Goal: Task Accomplishment & Management: Manage account settings

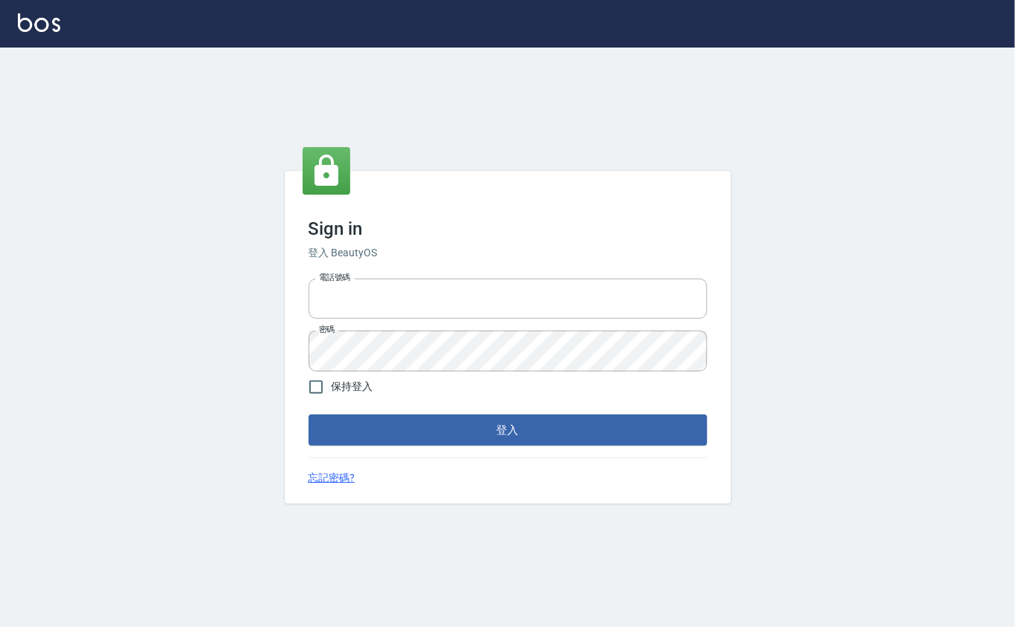
type input "0912271117"
click at [422, 414] on form "電話號碼 [PHONE_NUMBER] 電話號碼 密碼 密碼 保持登入 登入" at bounding box center [508, 359] width 398 height 173
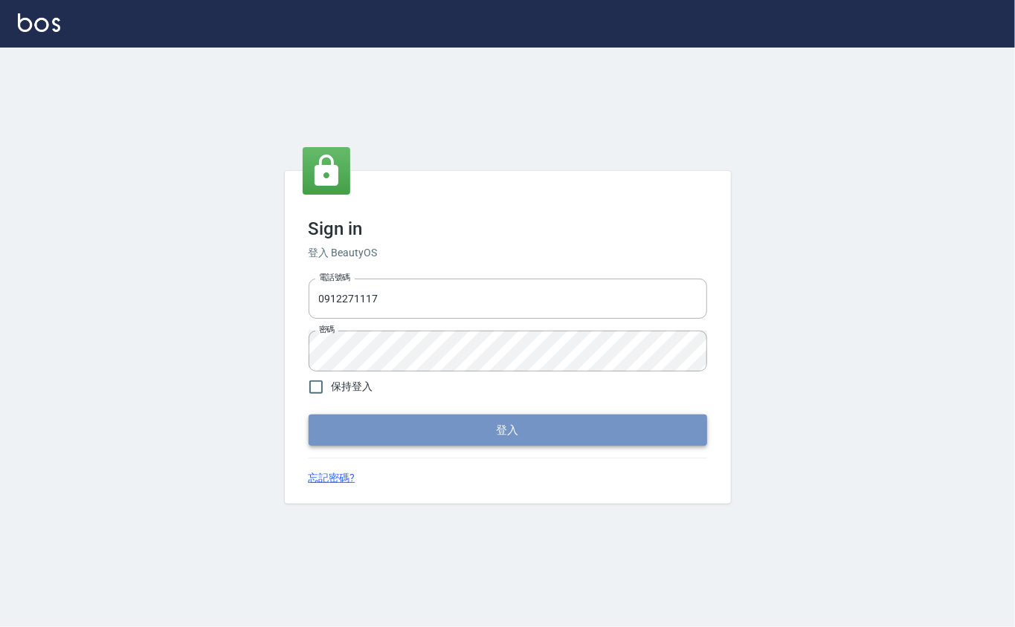
click at [529, 424] on button "登入" at bounding box center [508, 430] width 398 height 31
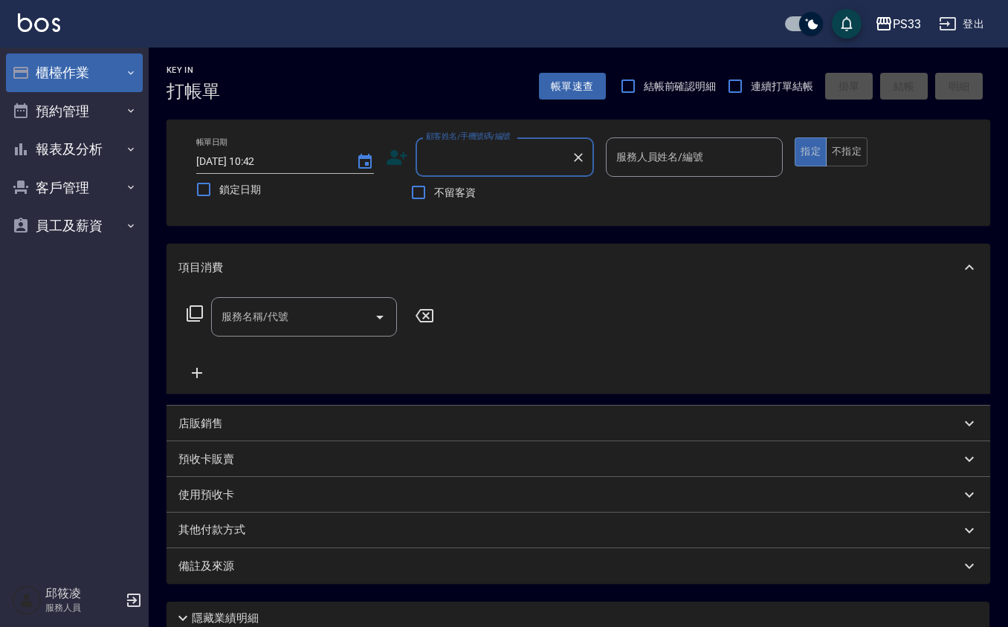
click at [83, 60] on button "櫃檯作業" at bounding box center [74, 73] width 137 height 39
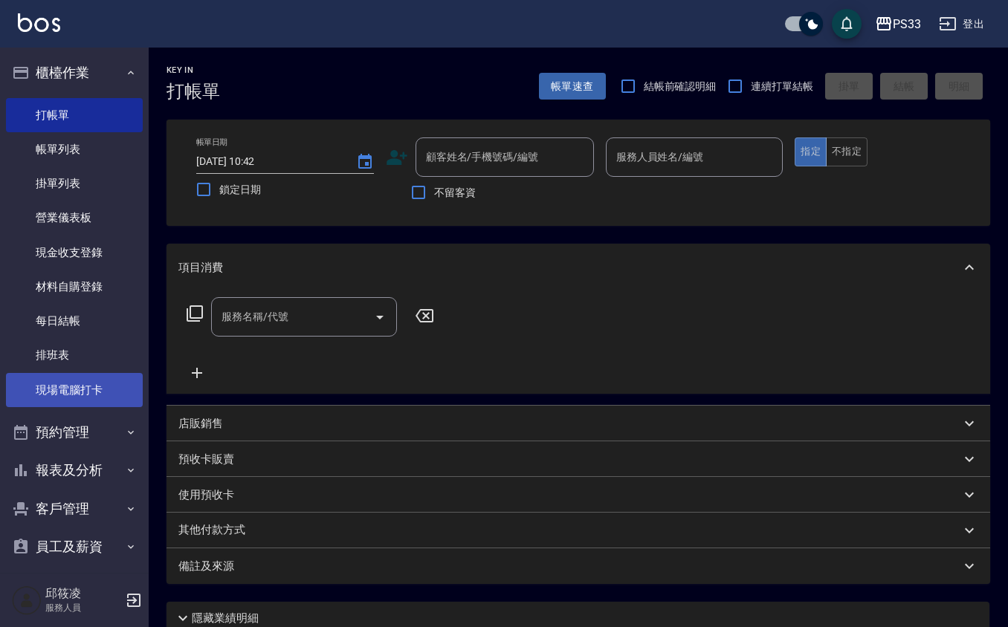
click at [117, 390] on link "現場電腦打卡" at bounding box center [74, 390] width 137 height 34
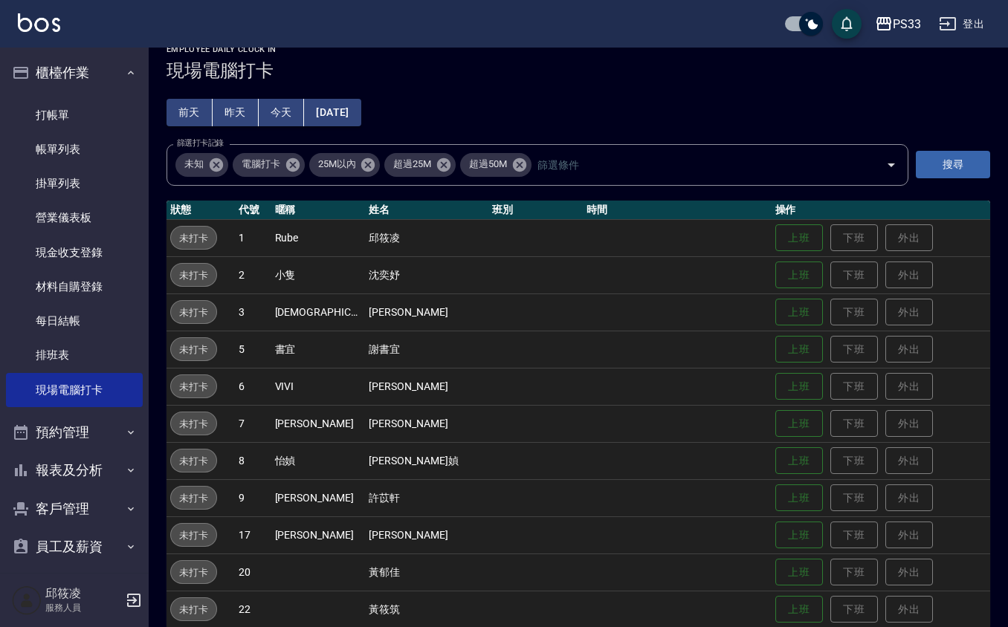
scroll to position [39, 0]
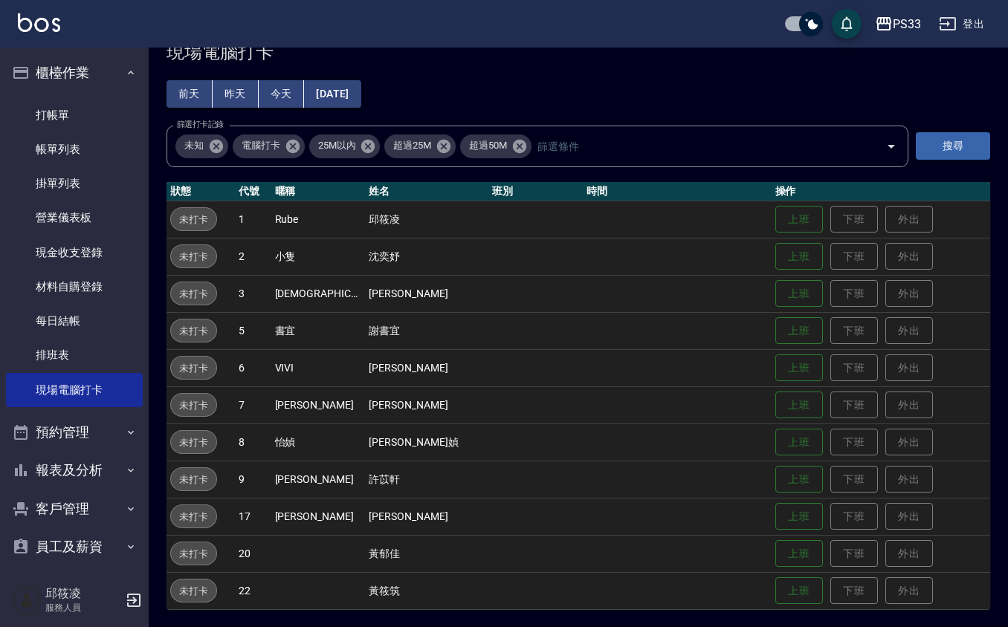
drag, startPoint x: 794, startPoint y: 583, endPoint x: 825, endPoint y: 674, distance: 95.9
click at [825, 627] on html "PS33 登出 櫃檯作業 打帳單 帳單列表 掛單列表 營業儀表板 現金收支登錄 材料自購登錄 每日結帳 排班表 現場電腦打卡 預約管理 預約管理 單日預約紀錄…" at bounding box center [504, 295] width 1008 height 668
click at [786, 587] on button "上班" at bounding box center [799, 591] width 48 height 26
drag, startPoint x: 771, startPoint y: 215, endPoint x: 760, endPoint y: 248, distance: 35.3
click at [775, 216] on button "上班" at bounding box center [799, 220] width 48 height 28
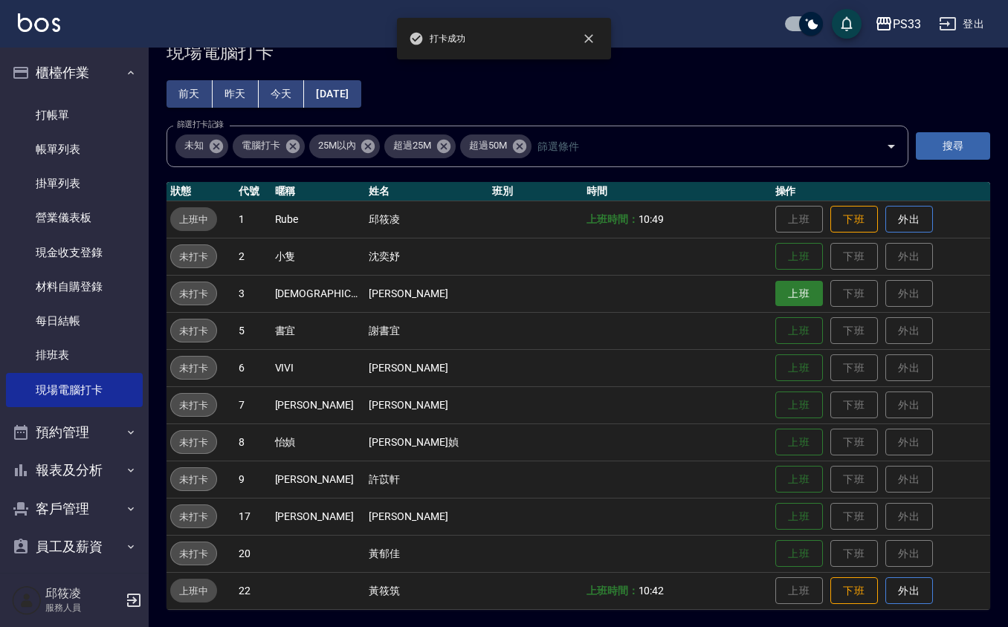
click at [775, 285] on button "上班" at bounding box center [799, 294] width 48 height 26
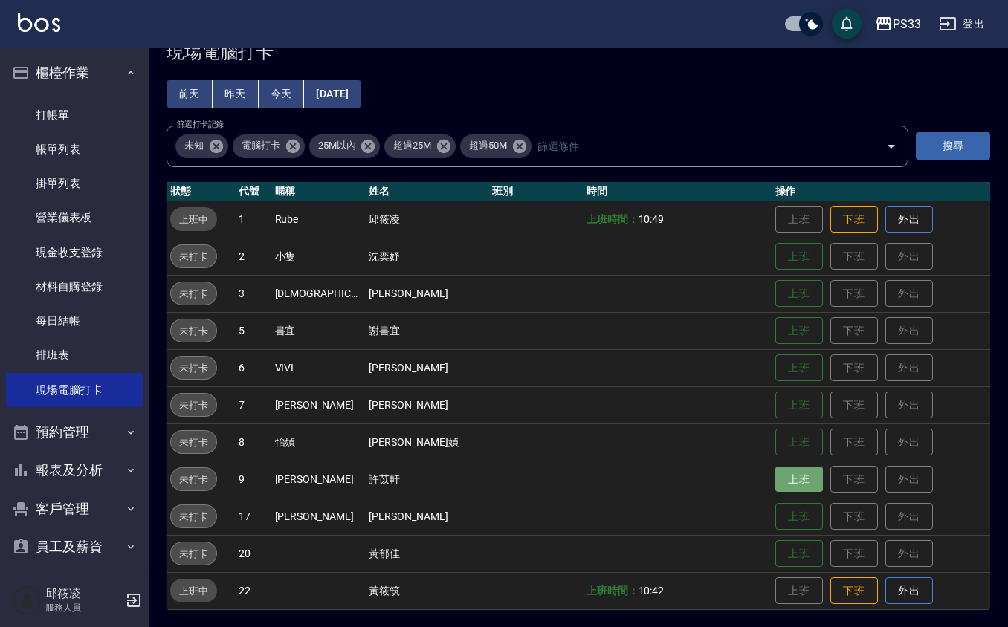
click at [775, 480] on button "上班" at bounding box center [799, 480] width 48 height 26
click at [775, 504] on button "上班" at bounding box center [799, 517] width 48 height 26
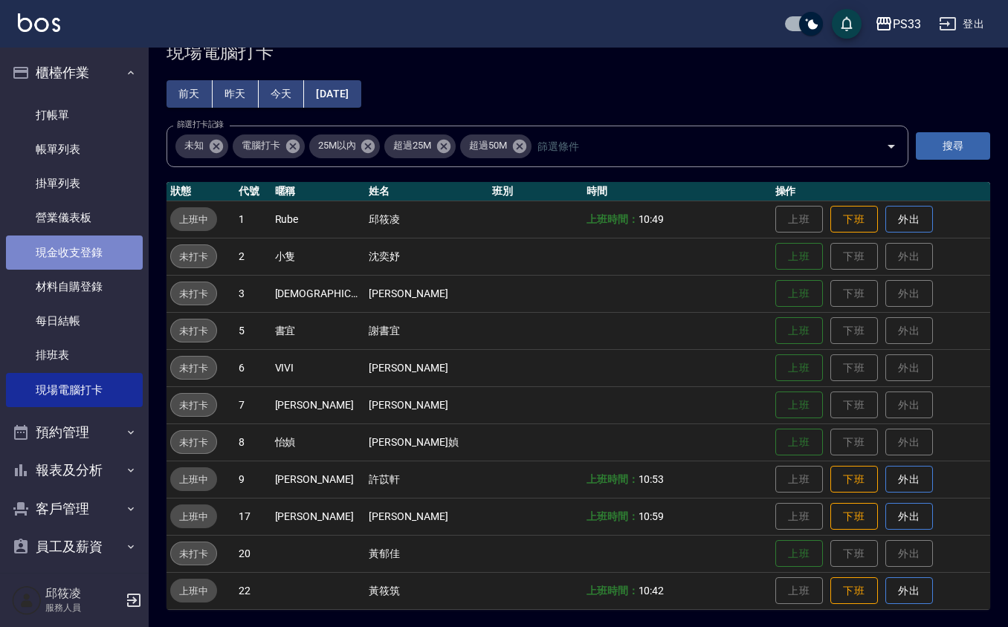
click at [78, 259] on link "現金收支登錄" at bounding box center [74, 253] width 137 height 34
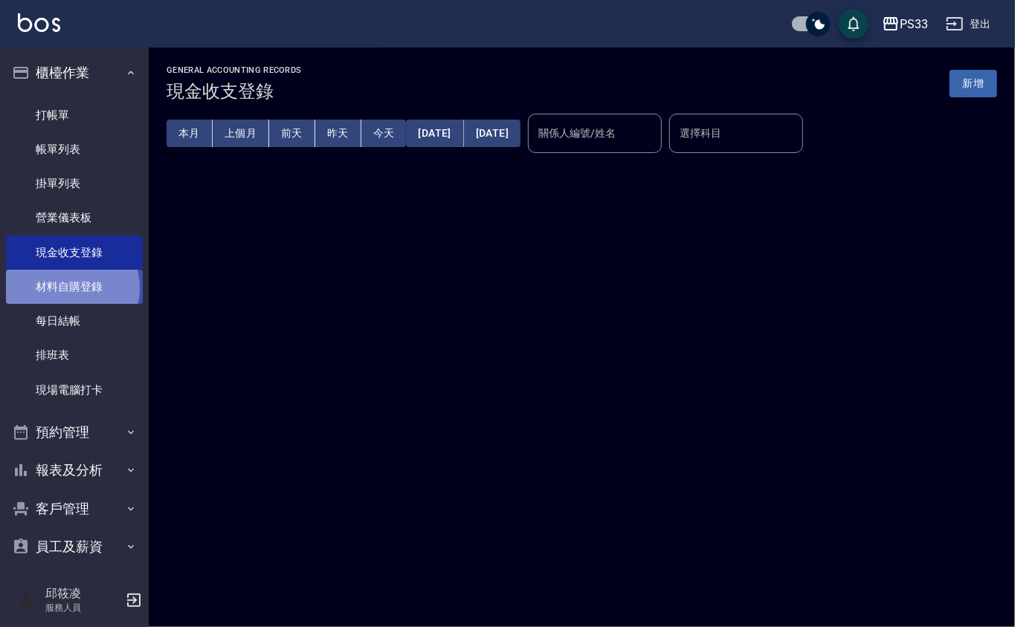
click at [68, 288] on link "材料自購登錄" at bounding box center [74, 287] width 137 height 34
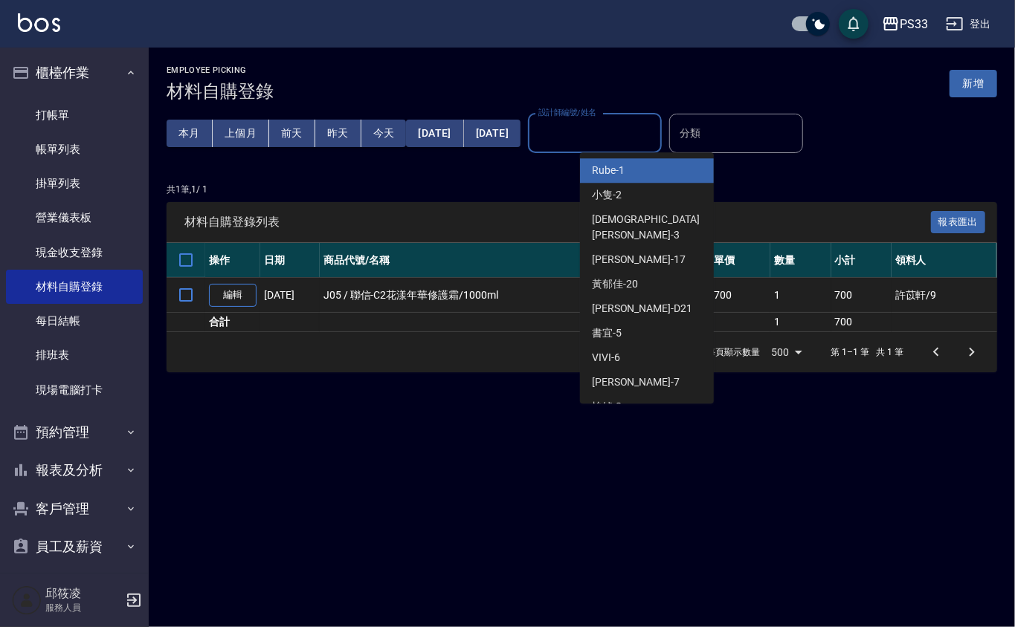
click at [621, 140] on input "設計師編號/姓名" at bounding box center [594, 133] width 120 height 26
click at [807, 16] on input "checkbox" at bounding box center [817, 24] width 71 height 24
checkbox input "false"
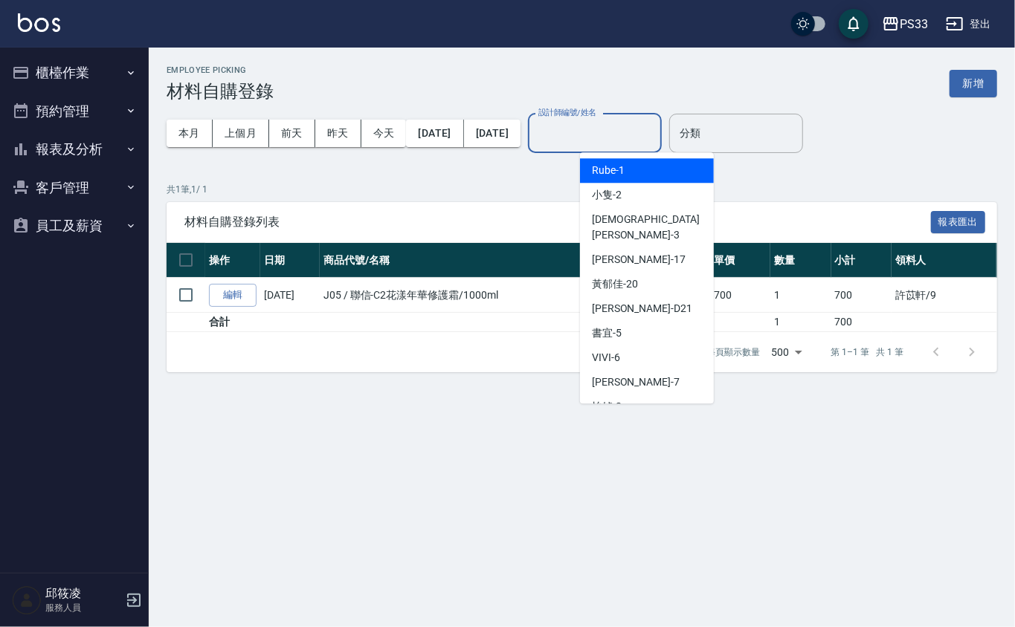
click at [631, 132] on input "設計師編號/姓名" at bounding box center [594, 133] width 120 height 26
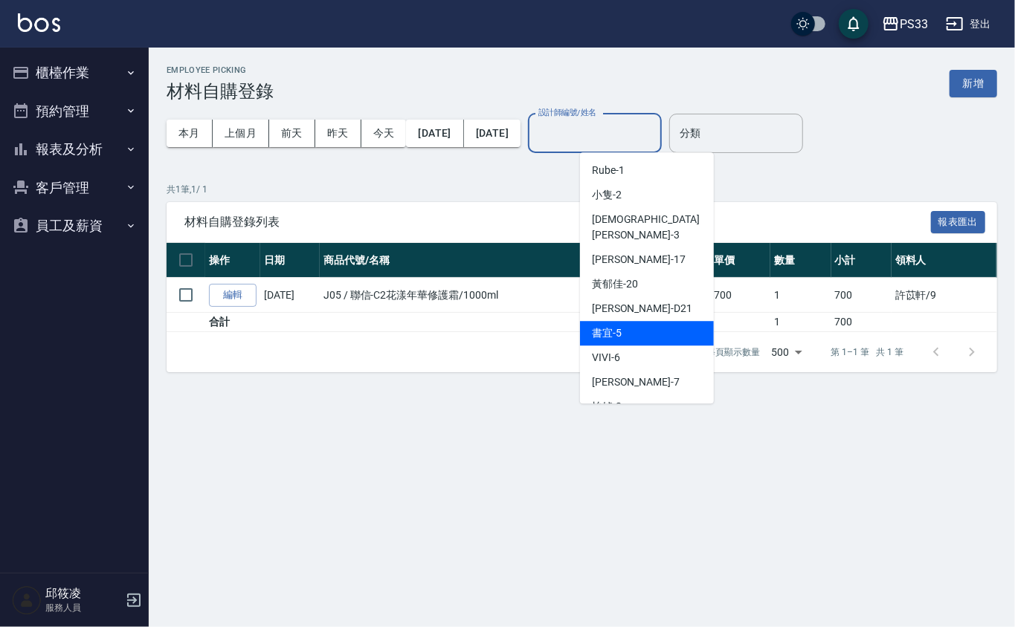
click at [654, 325] on div "書宜 -5" at bounding box center [647, 333] width 134 height 25
type input "書宜-5"
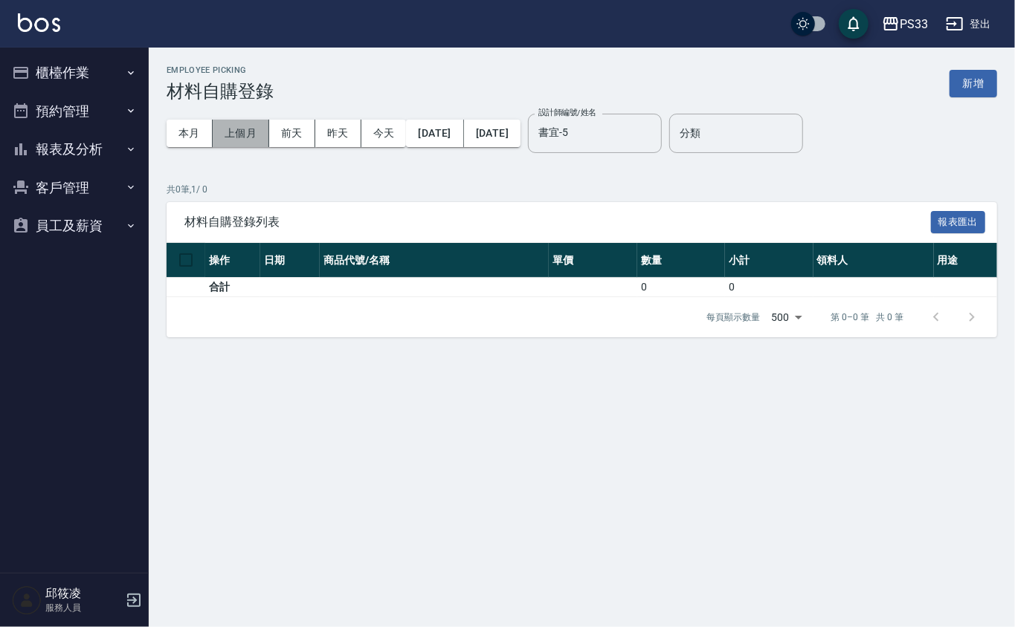
click at [232, 132] on button "上個月" at bounding box center [241, 134] width 56 height 28
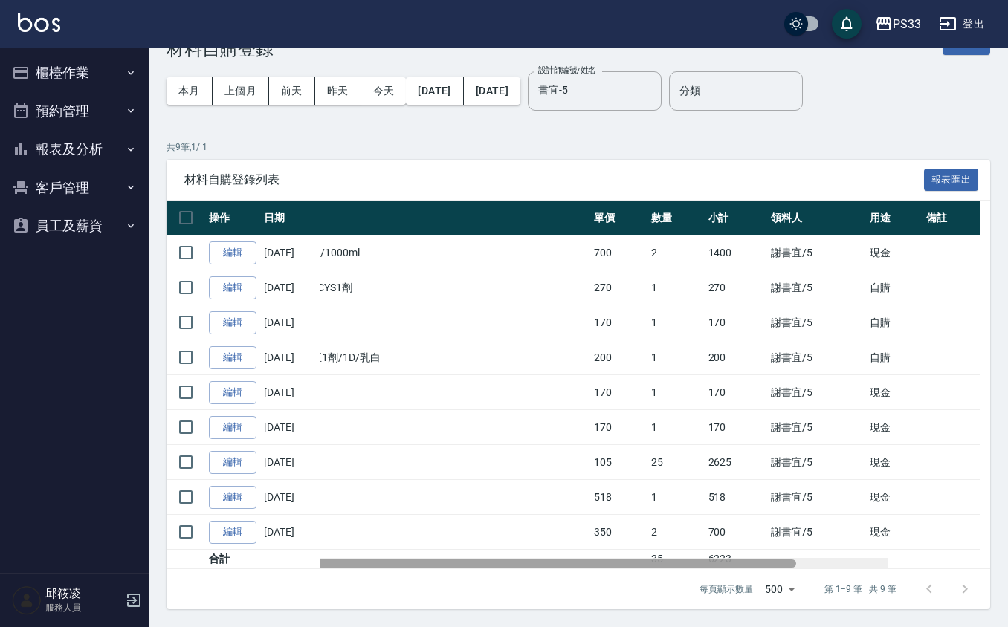
scroll to position [0, 143]
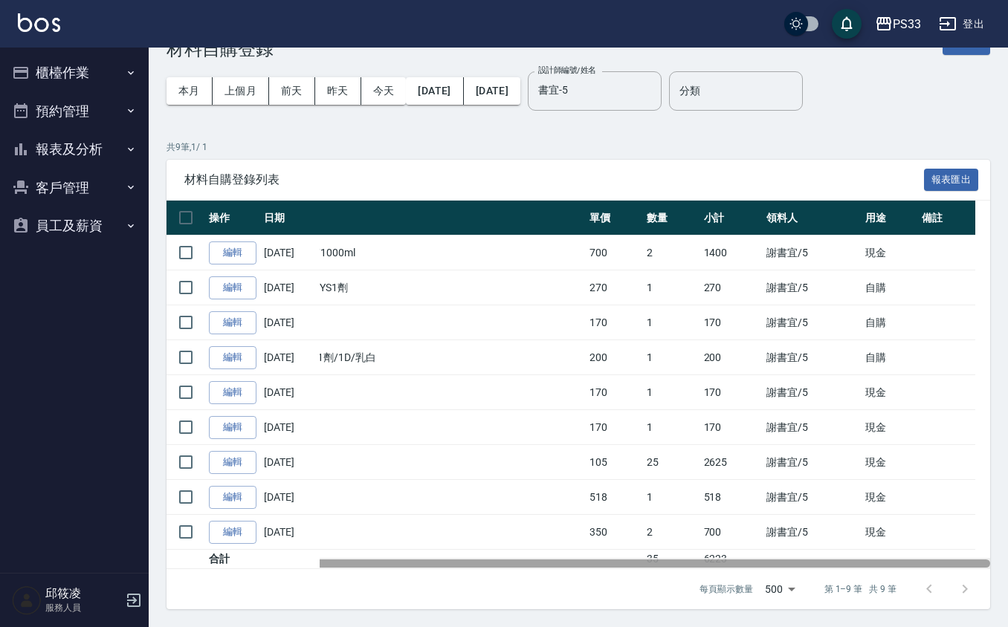
drag, startPoint x: 756, startPoint y: 565, endPoint x: 940, endPoint y: 613, distance: 189.7
click at [940, 613] on div "Employee Picking 材料自購登錄 新增 本月 上個月 前天 昨天 今天 2025/07/01 2025/07/31 設計師編號/姓名 書宜-5 …" at bounding box center [578, 316] width 859 height 622
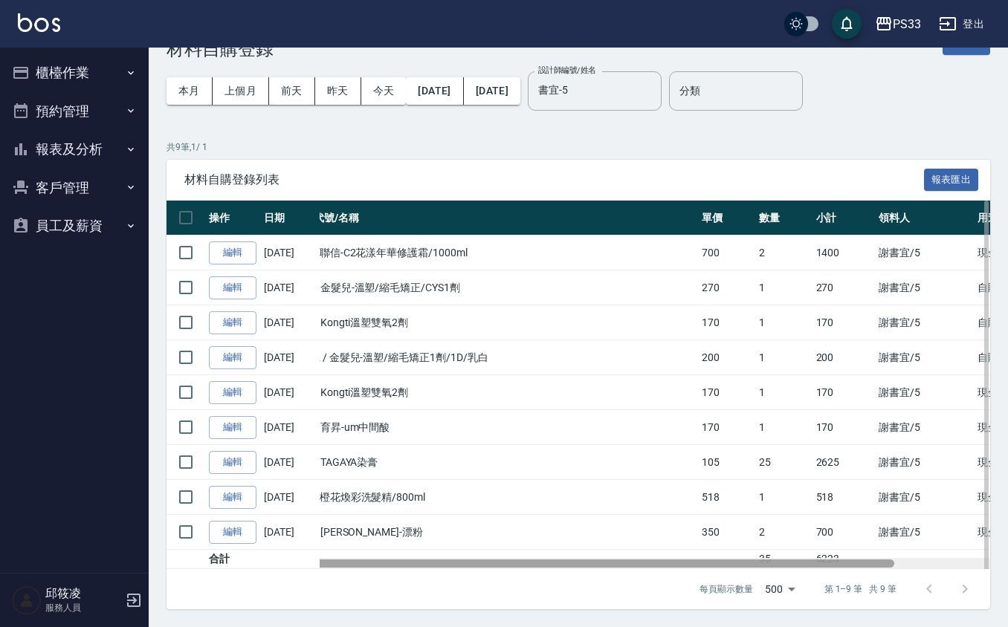
scroll to position [0, 0]
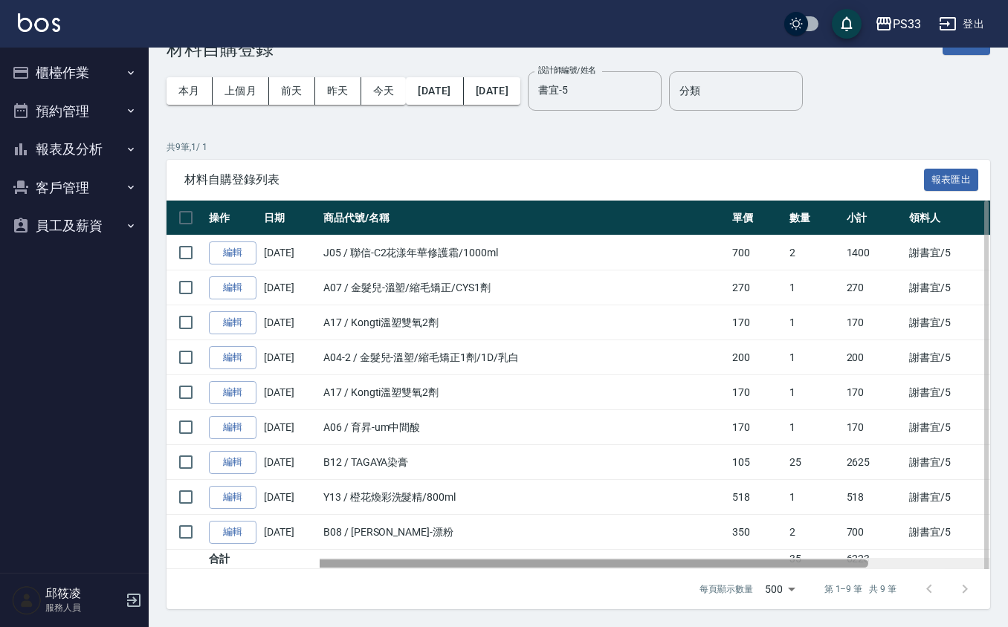
drag, startPoint x: 754, startPoint y: 565, endPoint x: 500, endPoint y: 544, distance: 255.1
click at [500, 544] on div "操作 日期 商品代號/名稱 單價 數量 小計 領料人 用途 備註 編輯 07/29/2025 J05 / 聯信-C2花漾年華修護霜/1000ml 700 2 …" at bounding box center [579, 385] width 824 height 369
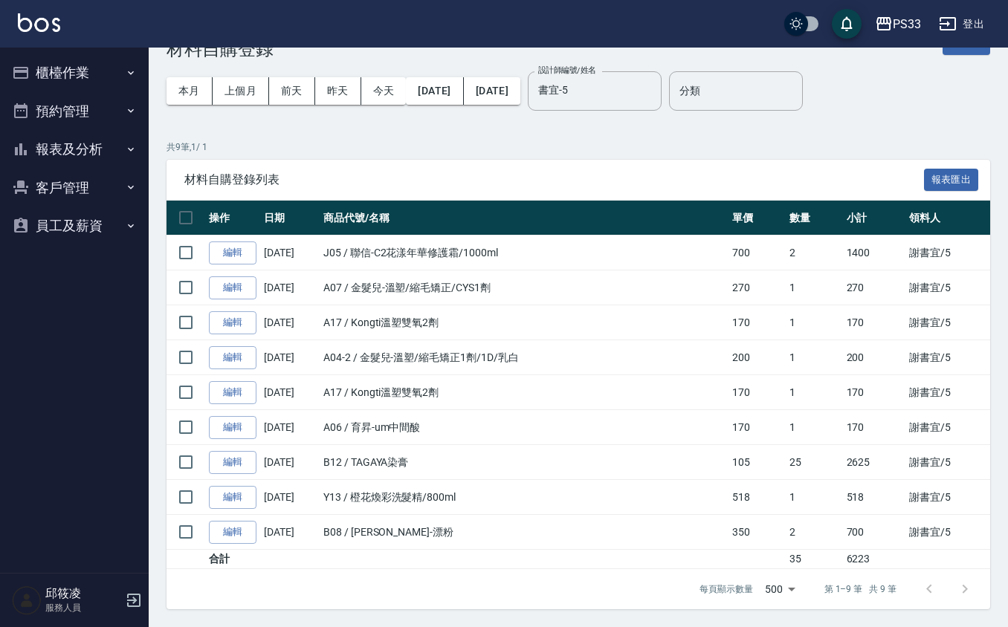
click at [554, 182] on span "材料自購登錄列表" at bounding box center [554, 179] width 740 height 15
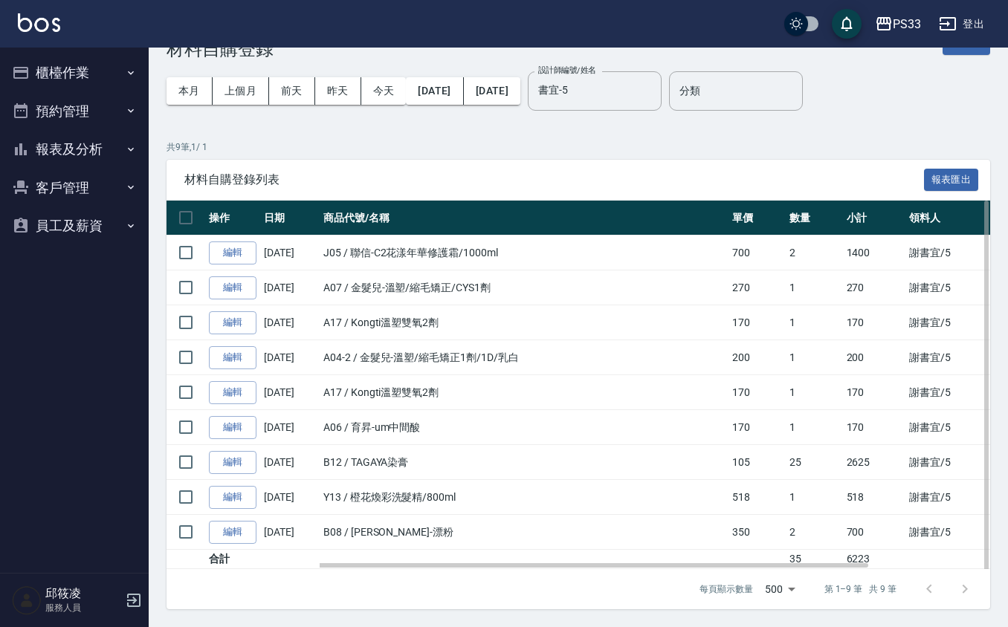
click at [405, 271] on td "A07 / 金髮兒-溫塑/縮毛矯正/CYS1劑" at bounding box center [524, 288] width 409 height 35
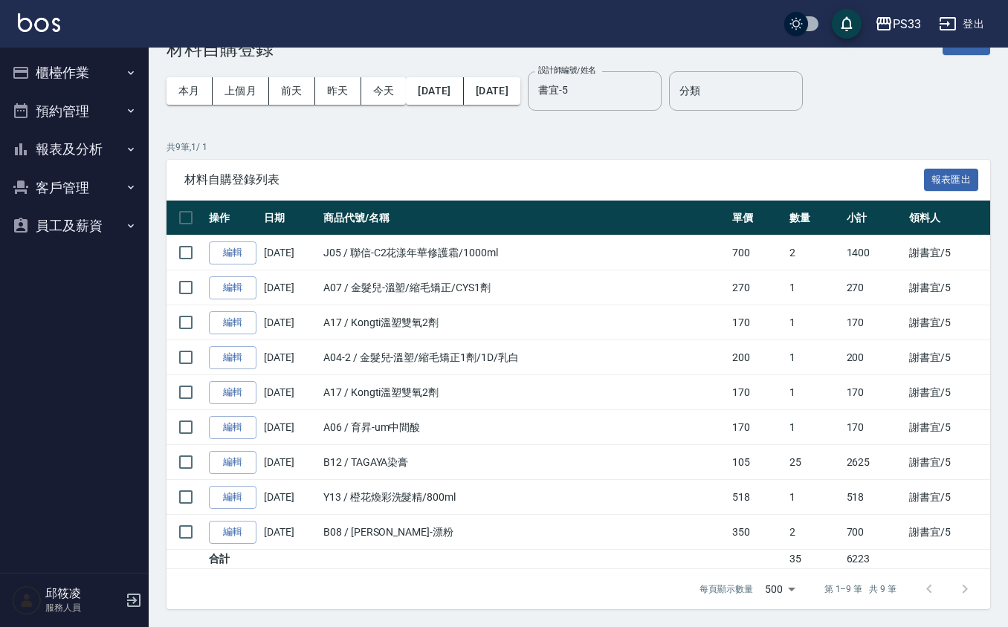
click at [78, 147] on button "報表及分析" at bounding box center [74, 149] width 137 height 39
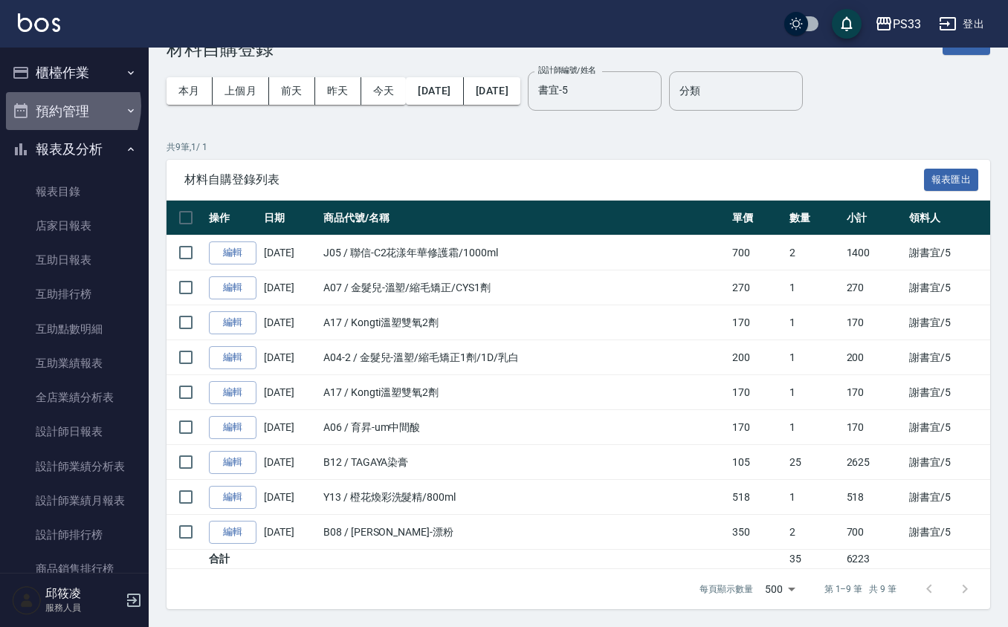
click at [61, 106] on button "預約管理" at bounding box center [74, 111] width 137 height 39
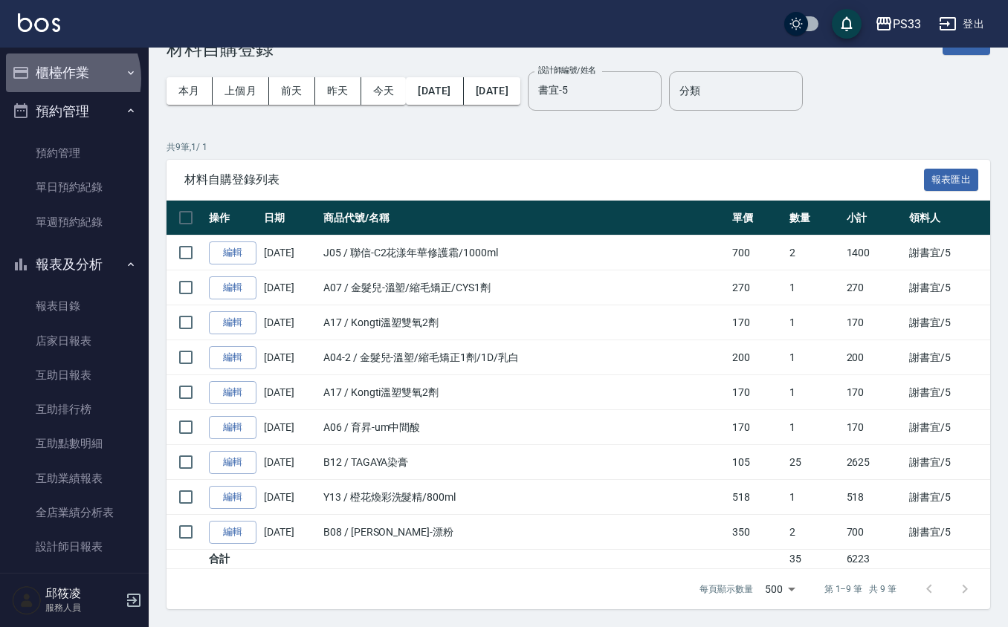
click at [56, 78] on button "櫃檯作業" at bounding box center [74, 73] width 137 height 39
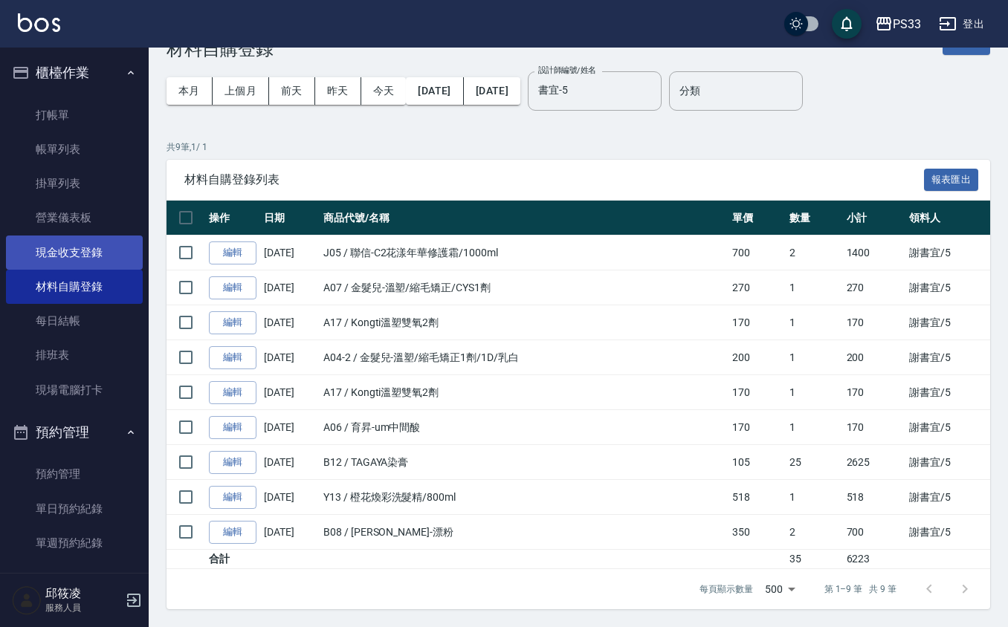
click at [60, 253] on link "現金收支登錄" at bounding box center [74, 253] width 137 height 34
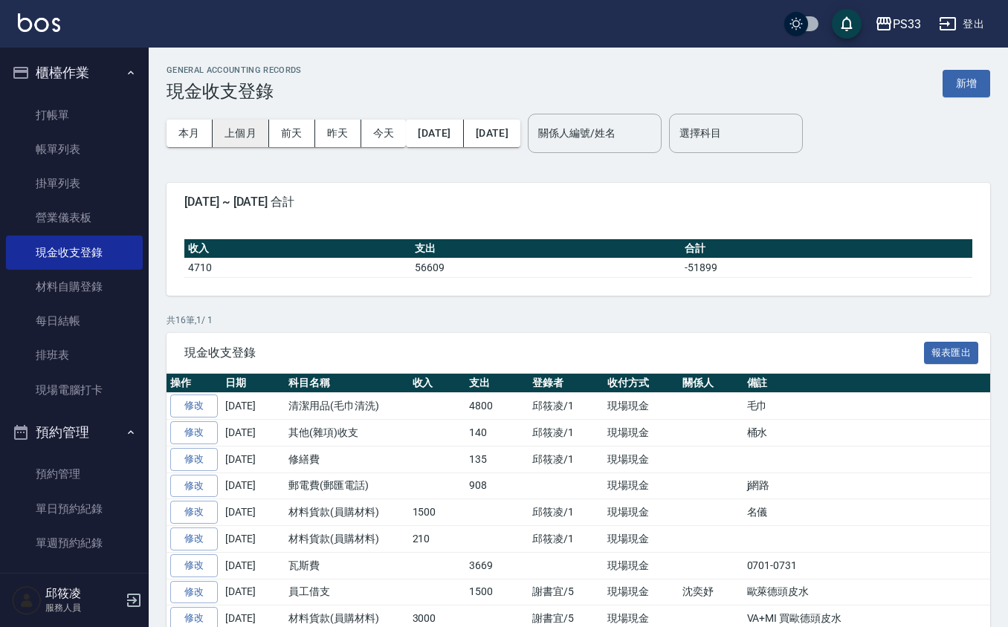
click at [242, 132] on button "上個月" at bounding box center [241, 134] width 56 height 28
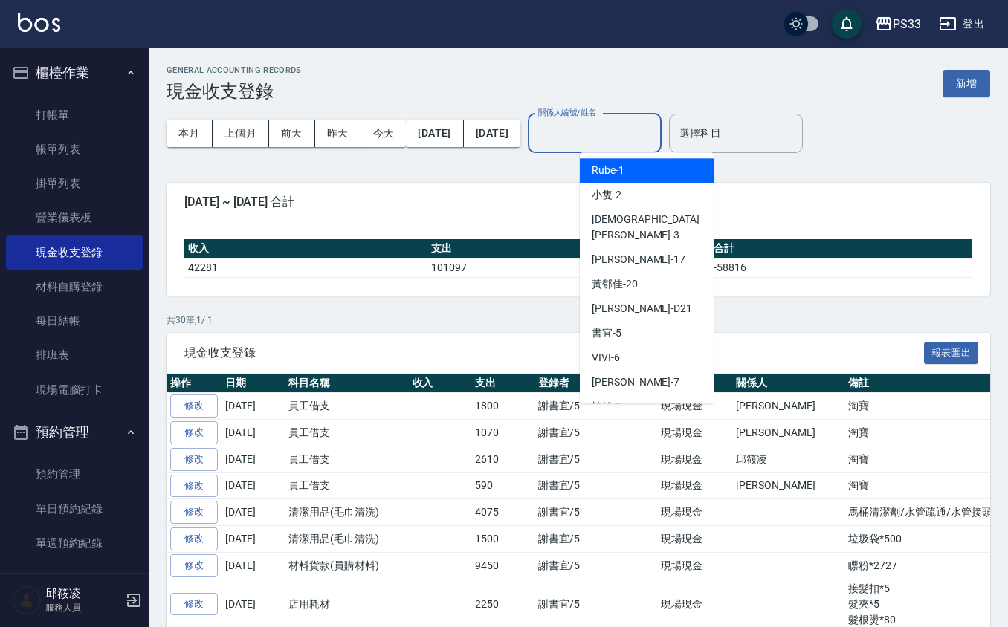
click at [643, 131] on input "關係人編號/姓名" at bounding box center [594, 133] width 120 height 26
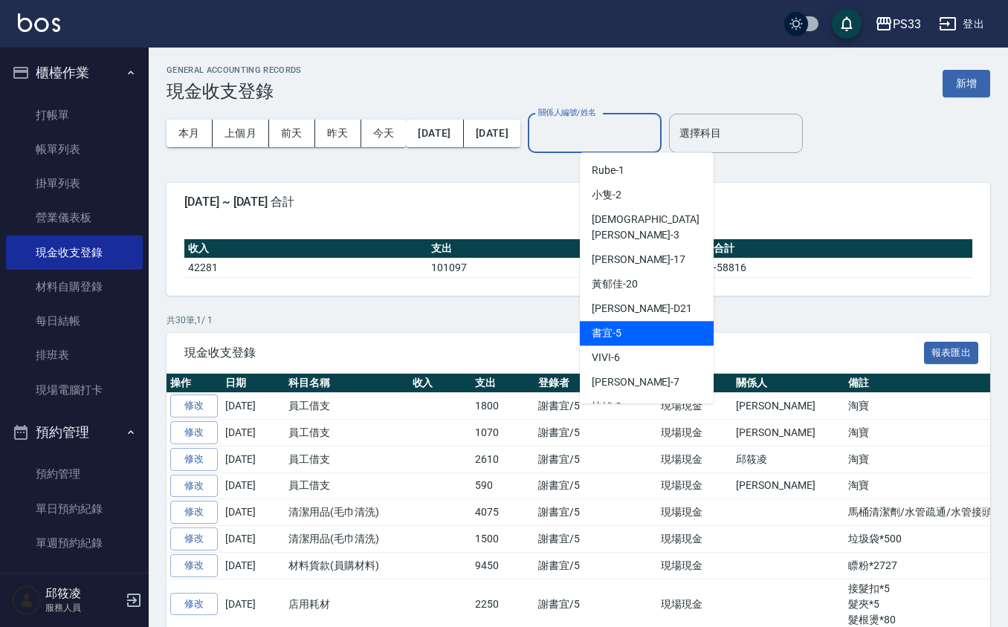
click at [651, 321] on div "書宜 -5" at bounding box center [647, 333] width 134 height 25
type input "書宜-5"
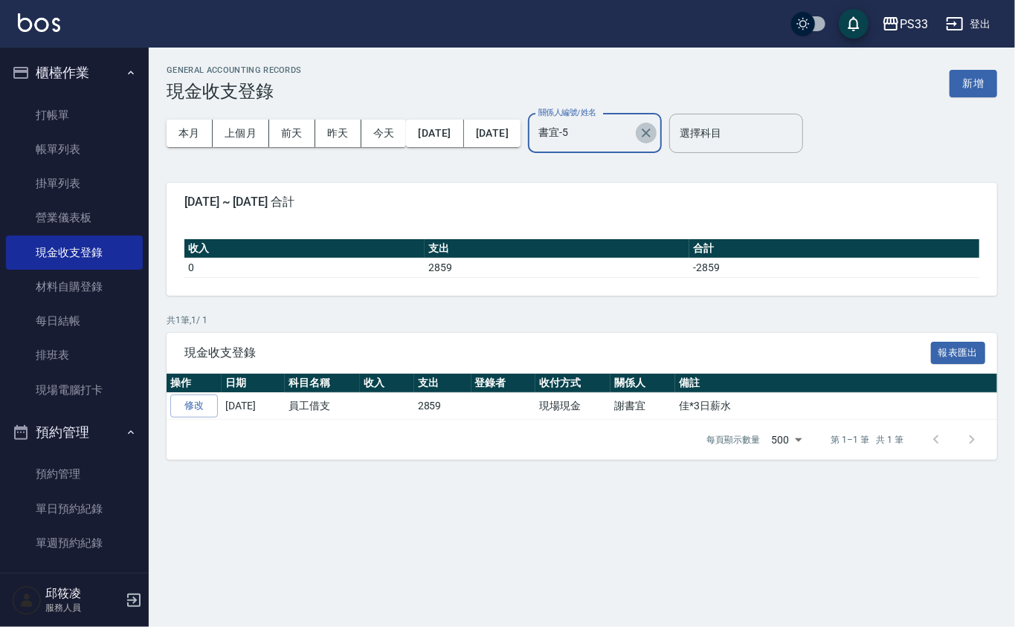
click at [653, 134] on icon "Clear" at bounding box center [646, 133] width 15 height 15
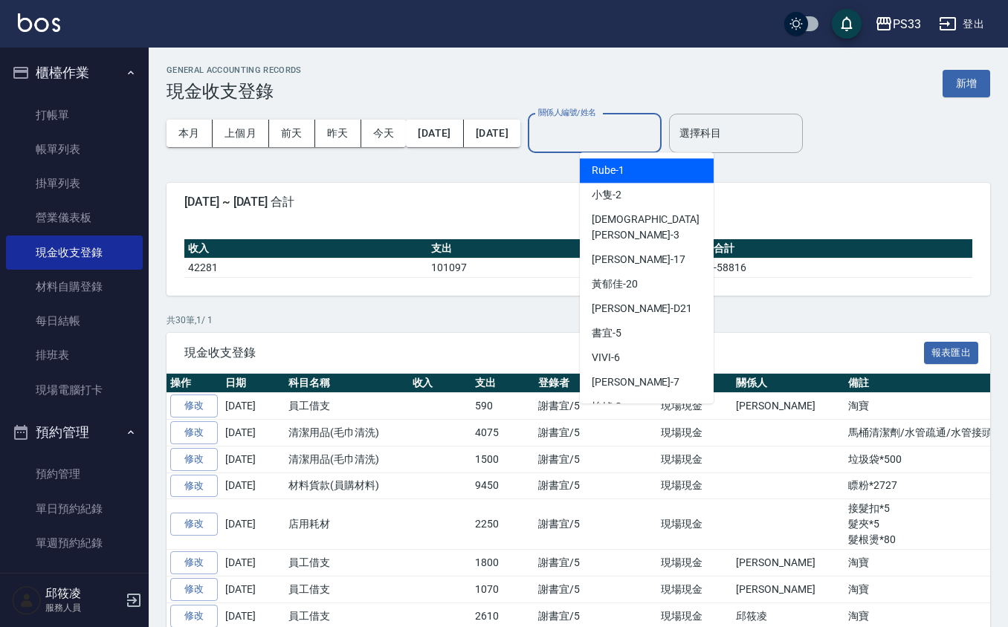
click at [655, 131] on input "關係人編號/姓名" at bounding box center [594, 133] width 120 height 26
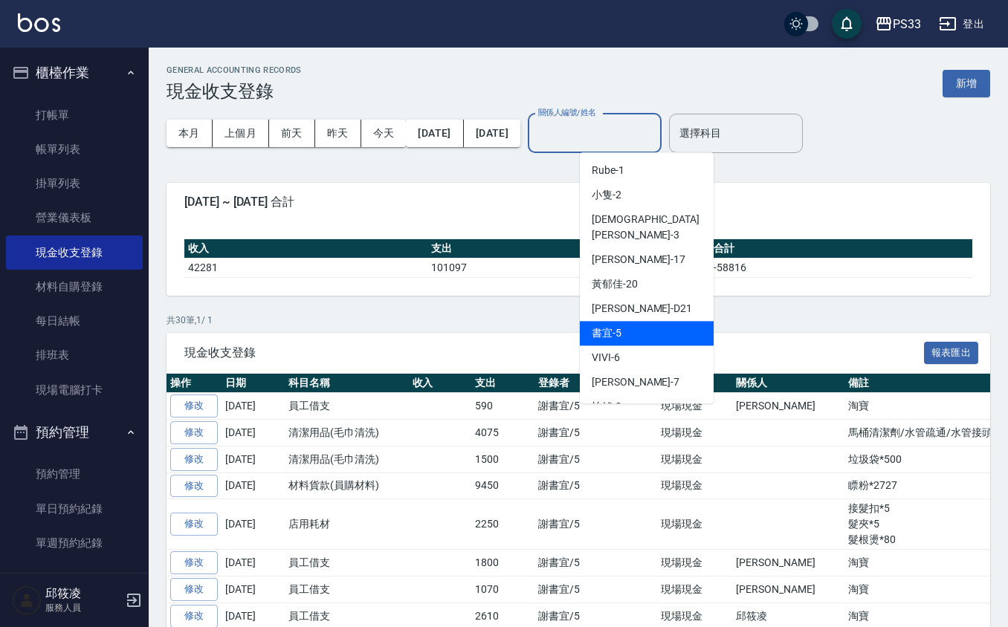
click at [651, 321] on div "書宜 -5" at bounding box center [647, 333] width 134 height 25
type input "書宜-5"
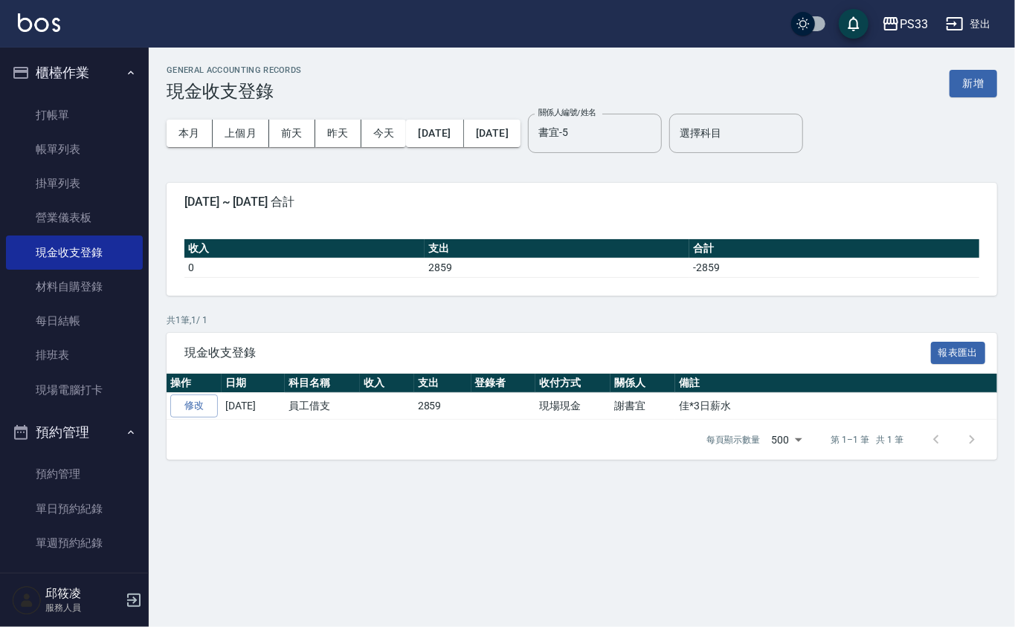
click at [549, 320] on p "共 1 筆, 1 / 1" at bounding box center [582, 320] width 830 height 13
click at [524, 299] on div "GENERAL ACCOUNTING RECORDS 現金收支登錄 新增 本月 上個月 前天 昨天 今天 2025/07/01 2025/07/31 關係人編…" at bounding box center [582, 263] width 866 height 430
click at [59, 254] on link "現金收支登錄" at bounding box center [74, 253] width 137 height 34
click at [22, 245] on link "現金收支登錄" at bounding box center [74, 253] width 137 height 34
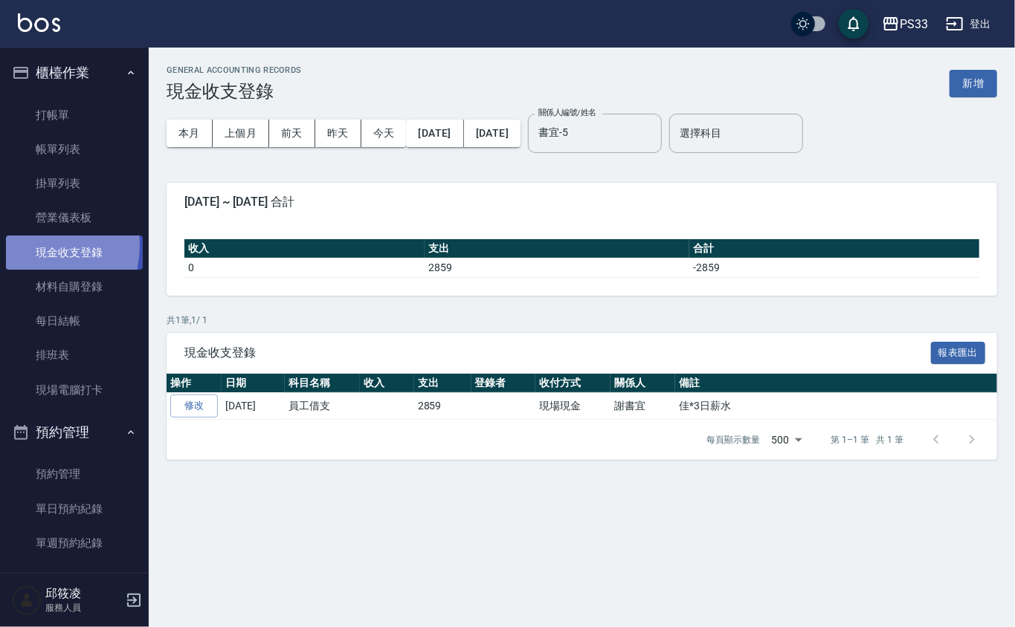
click at [22, 245] on link "現金收支登錄" at bounding box center [74, 253] width 137 height 34
click at [653, 138] on icon "Clear" at bounding box center [646, 133] width 15 height 15
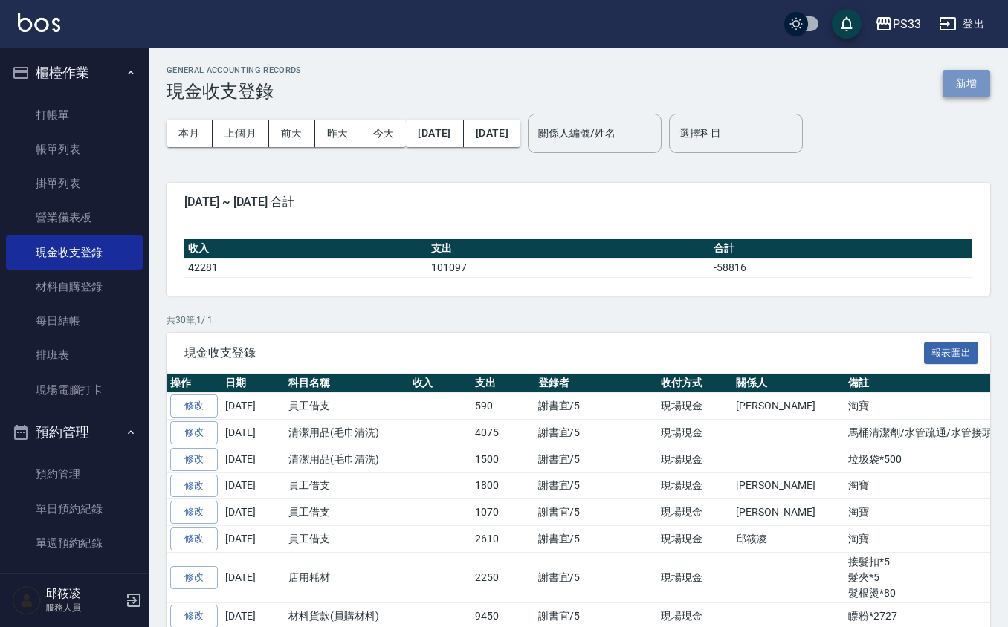
click at [955, 79] on button "新增" at bounding box center [967, 84] width 48 height 28
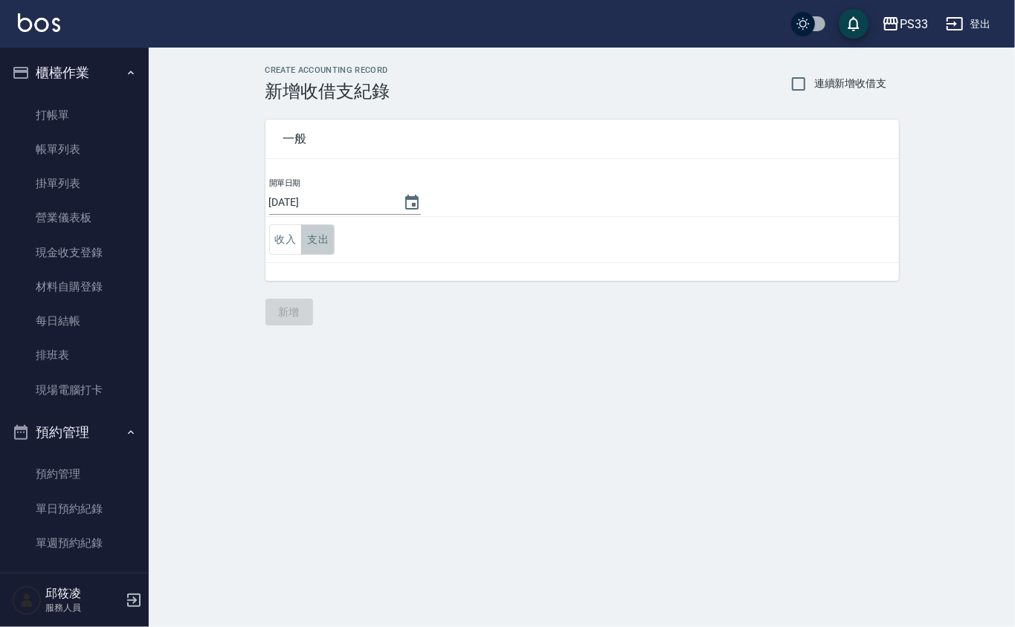
click at [315, 241] on button "支出" at bounding box center [317, 240] width 33 height 30
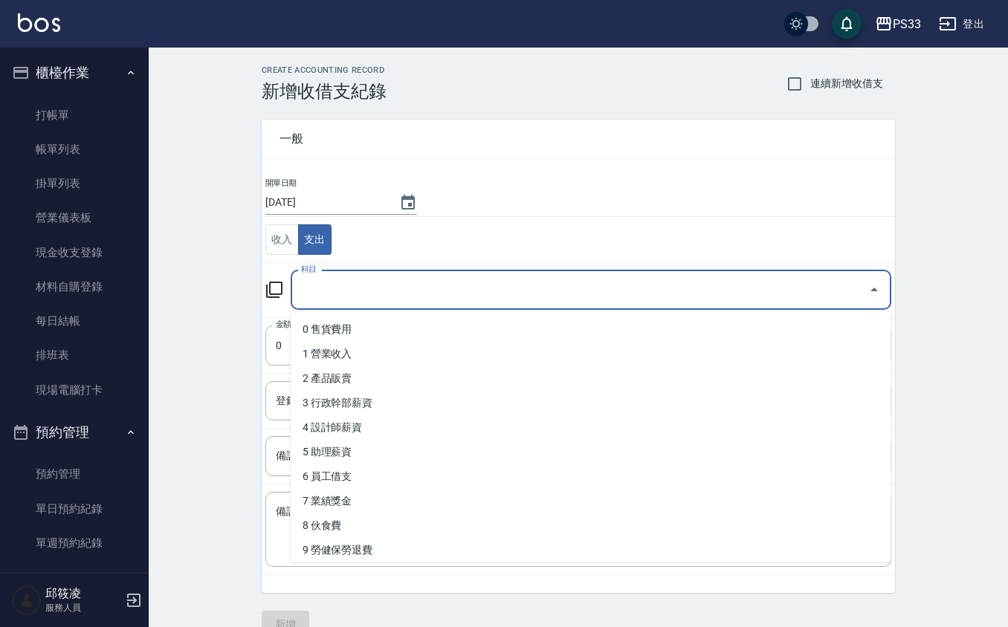
click at [327, 298] on input "科目" at bounding box center [579, 290] width 565 height 26
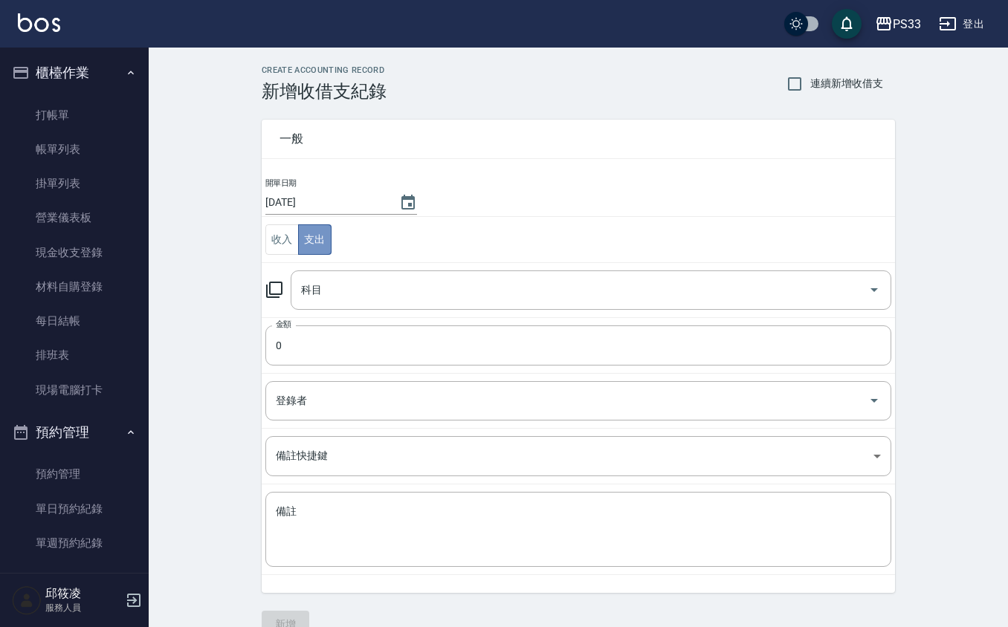
drag, startPoint x: 312, startPoint y: 239, endPoint x: 324, endPoint y: 221, distance: 21.4
click at [312, 239] on button "支出" at bounding box center [314, 240] width 33 height 30
click at [335, 201] on input "[DATE]" at bounding box center [324, 202] width 119 height 25
click at [333, 201] on input "[DATE]" at bounding box center [324, 202] width 119 height 25
click at [331, 204] on input "[DATE]" at bounding box center [324, 202] width 119 height 25
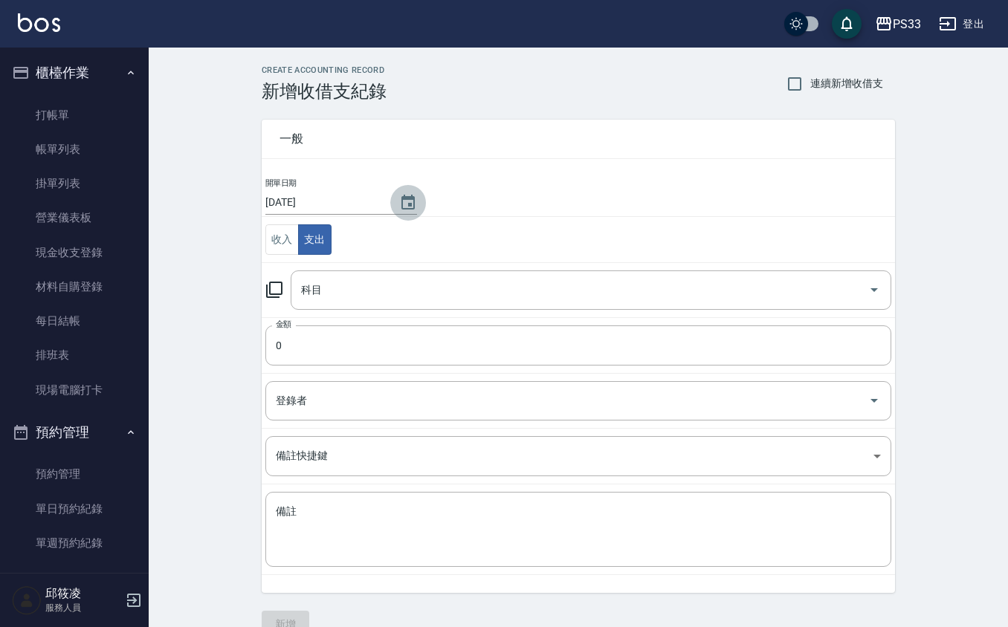
click at [402, 199] on icon "Choose date, selected date is 2025-08-11" at bounding box center [407, 202] width 13 height 15
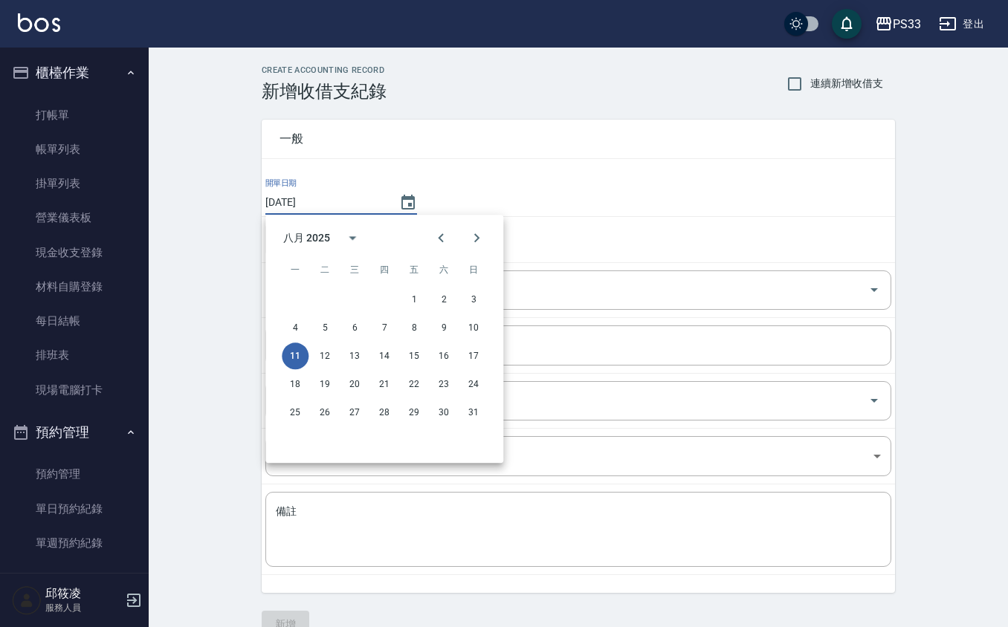
click at [491, 328] on div "4 5 6 7 8 9 10" at bounding box center [384, 327] width 238 height 27
click at [486, 328] on button "10" at bounding box center [473, 327] width 27 height 27
type input "2025/08/10"
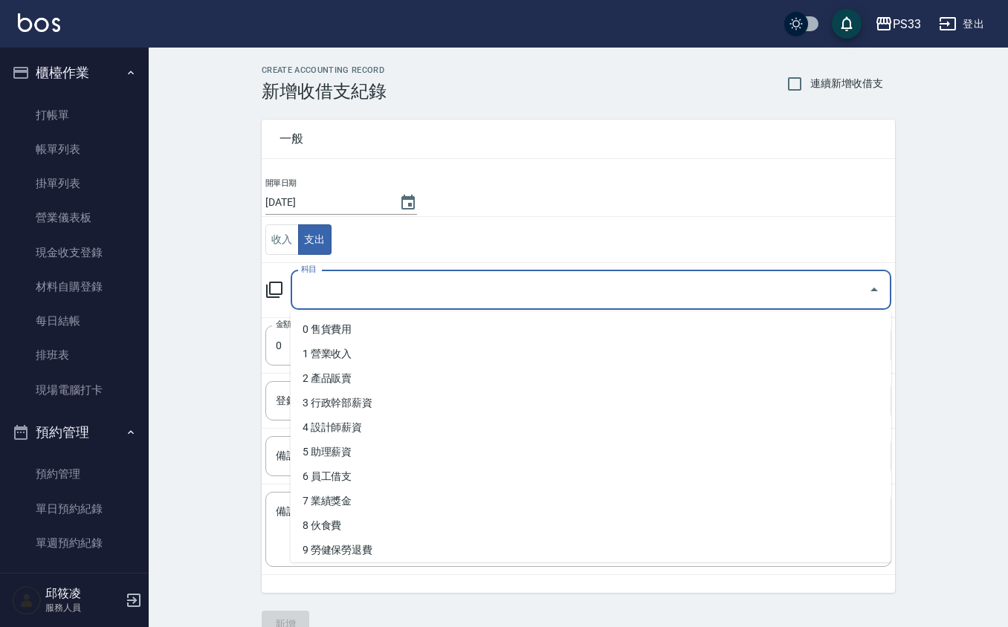
click at [352, 290] on input "科目" at bounding box center [579, 290] width 565 height 26
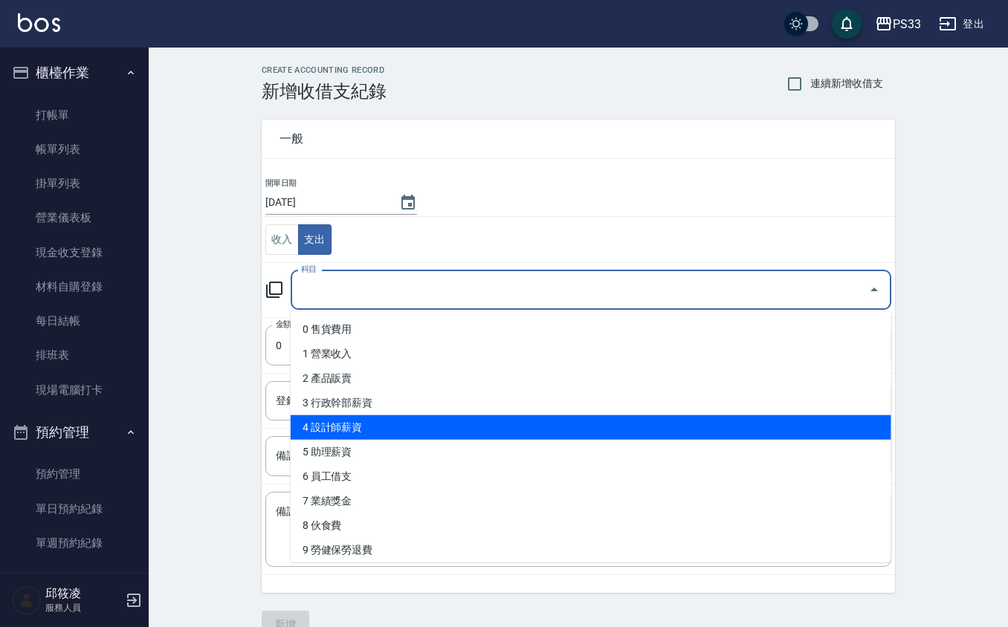
click at [385, 432] on li "4 設計師薪資" at bounding box center [591, 428] width 601 height 25
type input "4 設計師薪資"
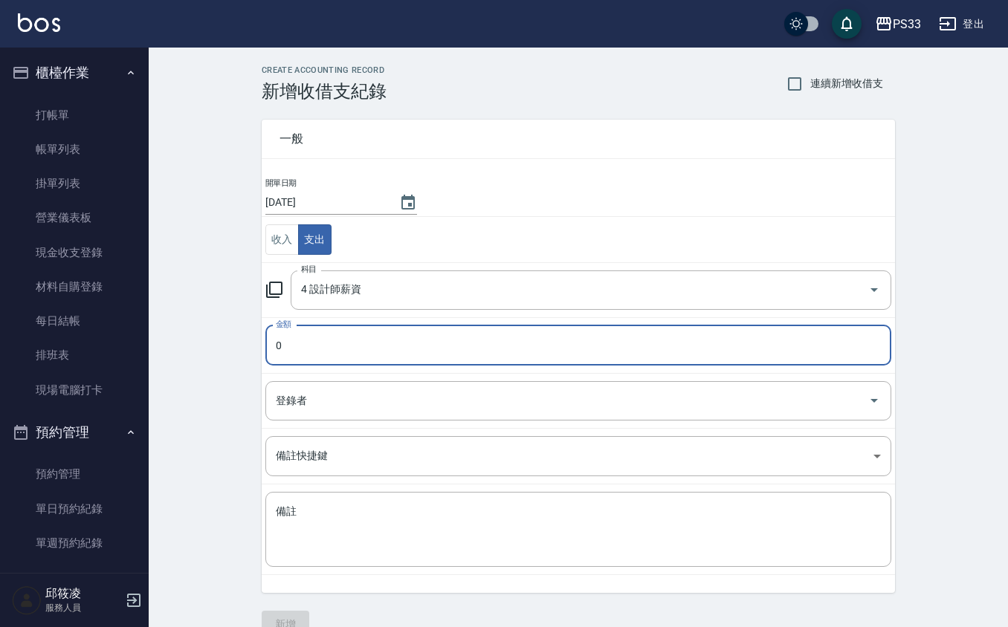
click at [290, 349] on input "0" at bounding box center [578, 346] width 626 height 40
type input "3499"
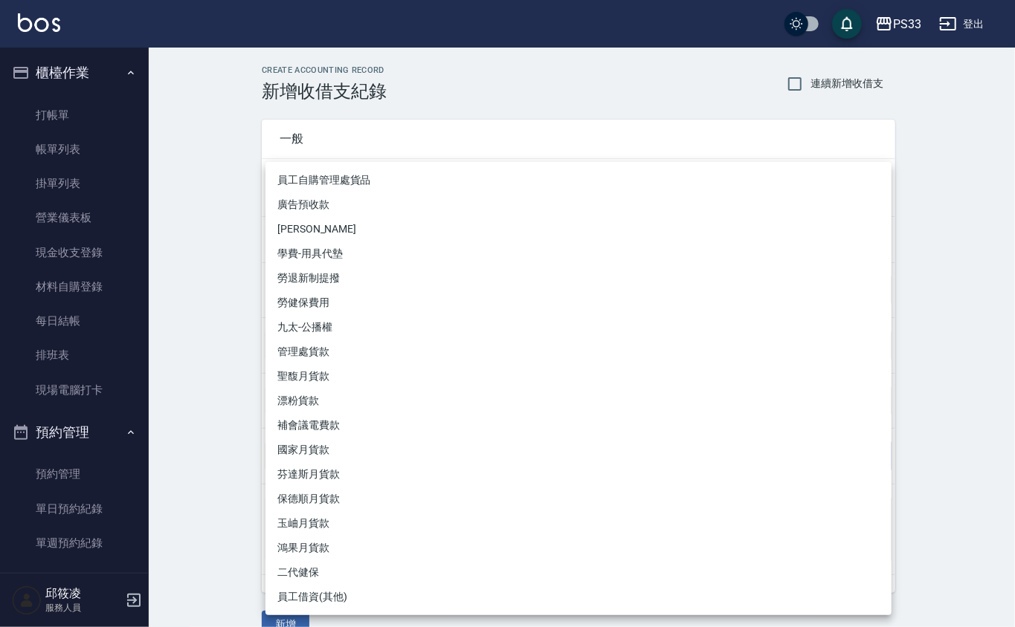
drag, startPoint x: 178, startPoint y: 443, endPoint x: 195, endPoint y: 459, distance: 22.6
click at [178, 444] on div at bounding box center [507, 313] width 1015 height 627
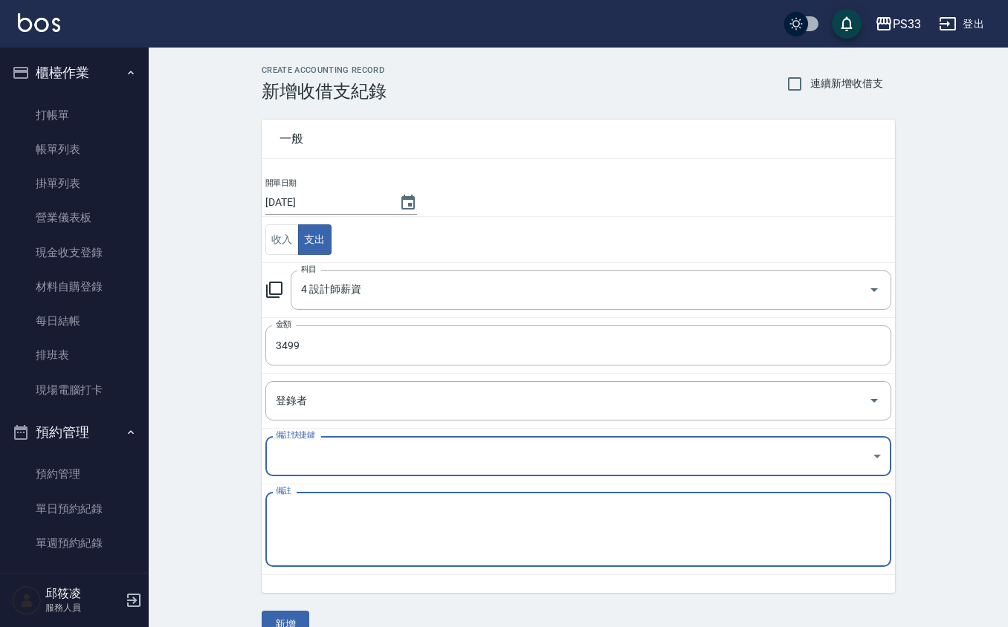
click at [296, 514] on textarea "備註" at bounding box center [578, 530] width 605 height 51
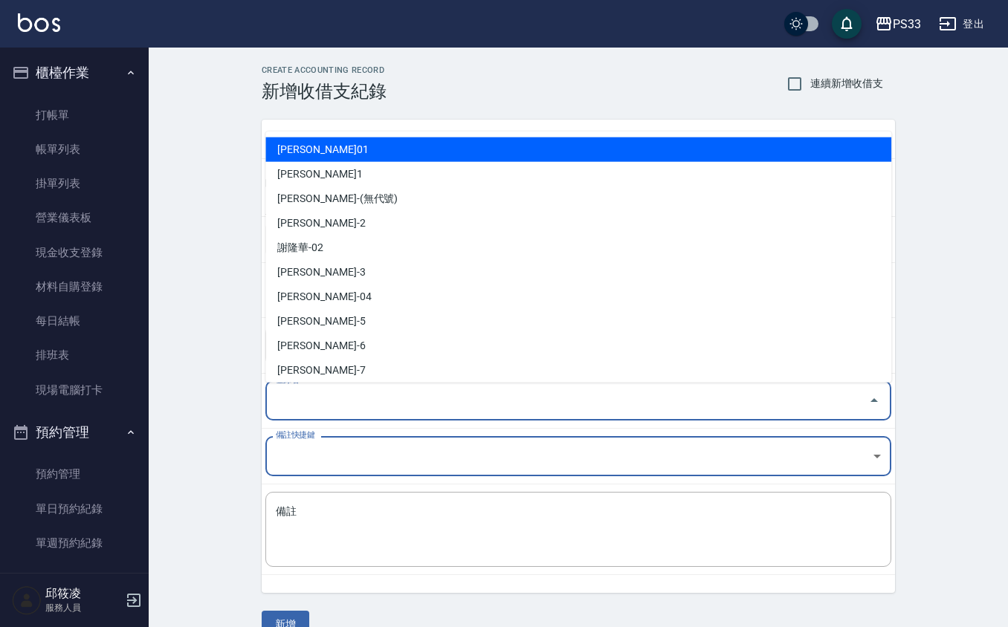
click at [295, 404] on input "登錄者" at bounding box center [567, 401] width 590 height 26
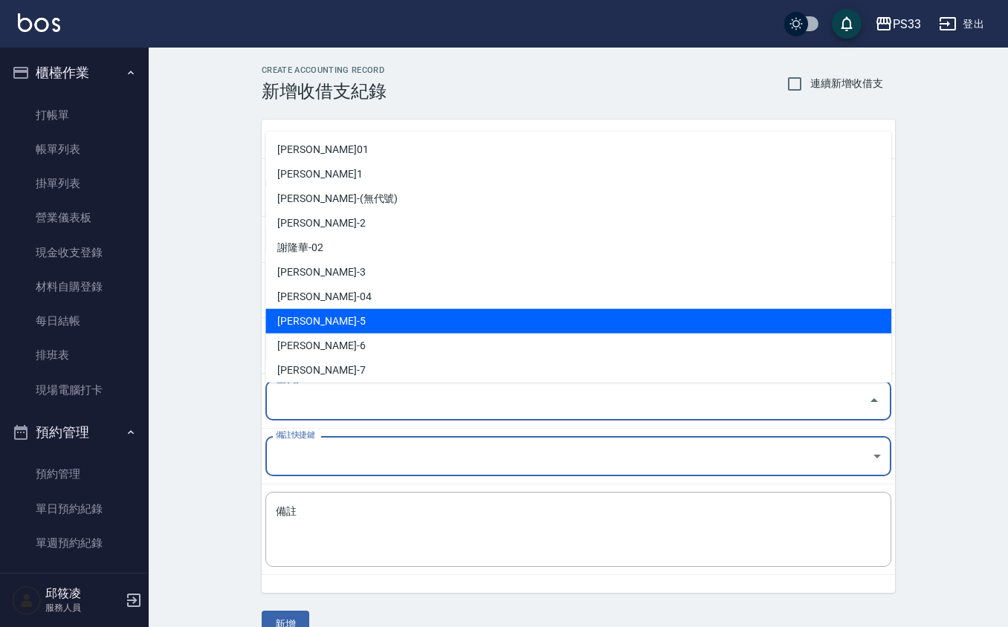
click at [349, 327] on li "謝書宜-5" at bounding box center [578, 321] width 626 height 25
type input "謝書宜-5"
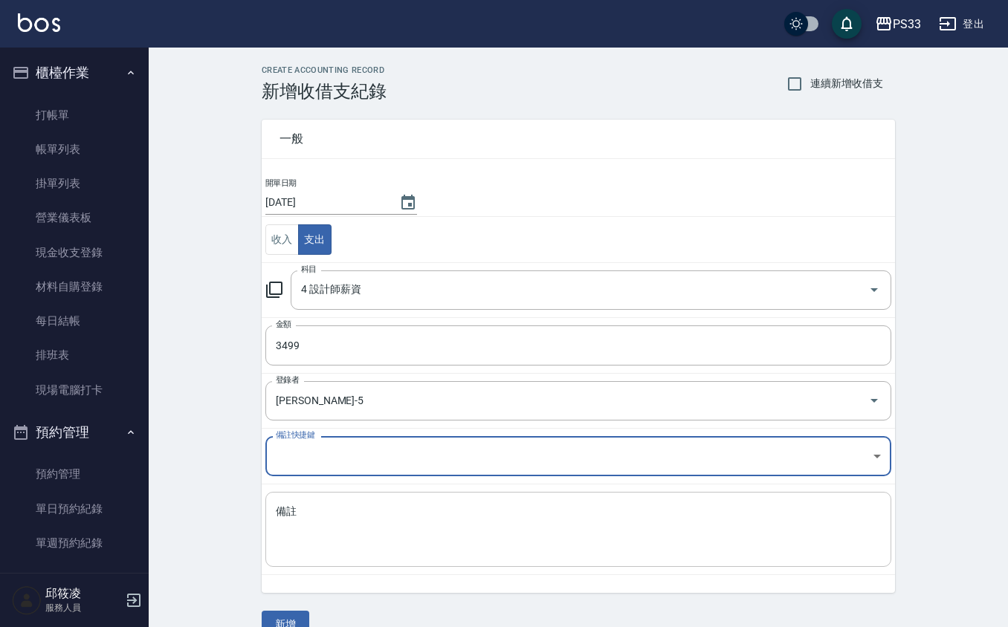
click at [323, 525] on textarea "備註" at bounding box center [578, 530] width 605 height 51
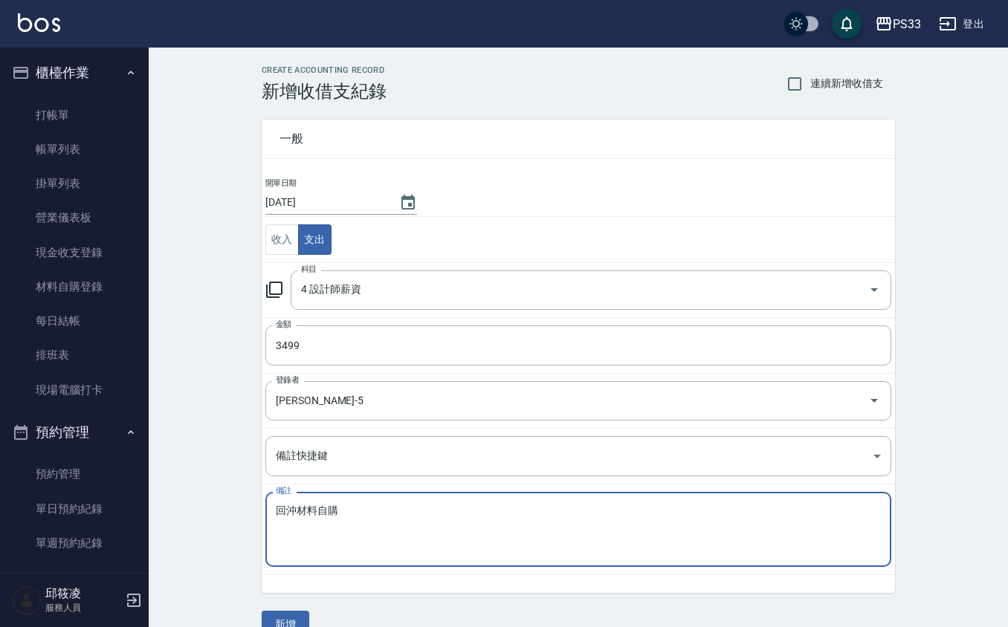
click at [384, 511] on textarea "回沖材料自購" at bounding box center [578, 530] width 605 height 51
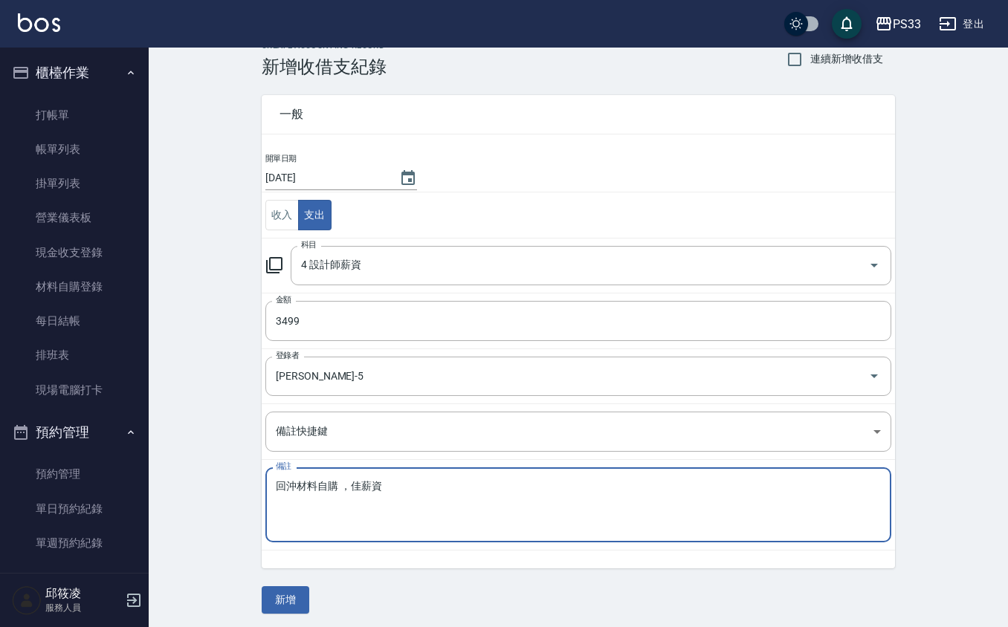
scroll to position [30, 0]
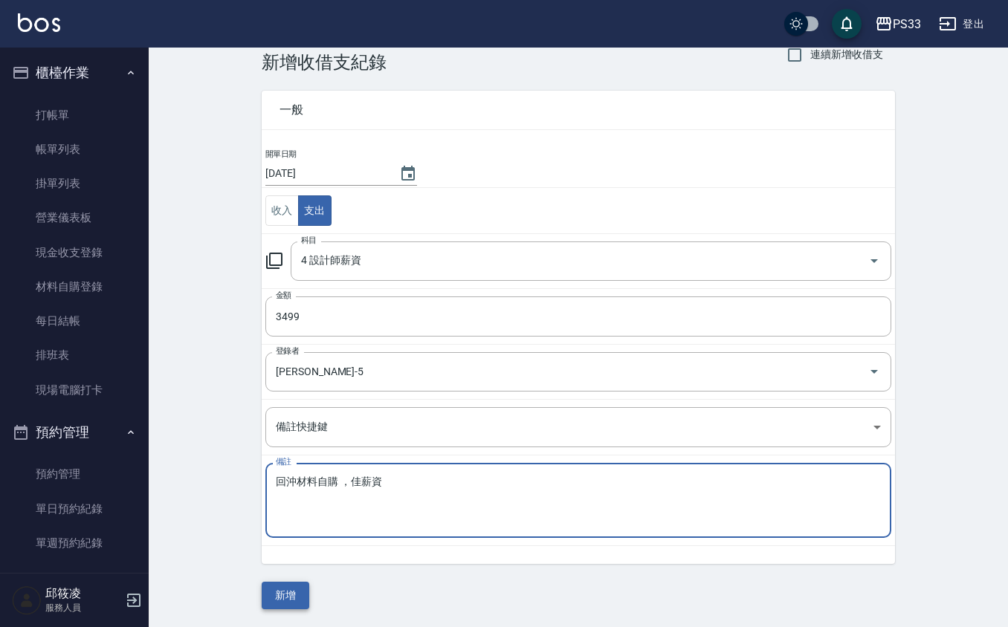
type textarea "回沖材料自購 ，佳薪資"
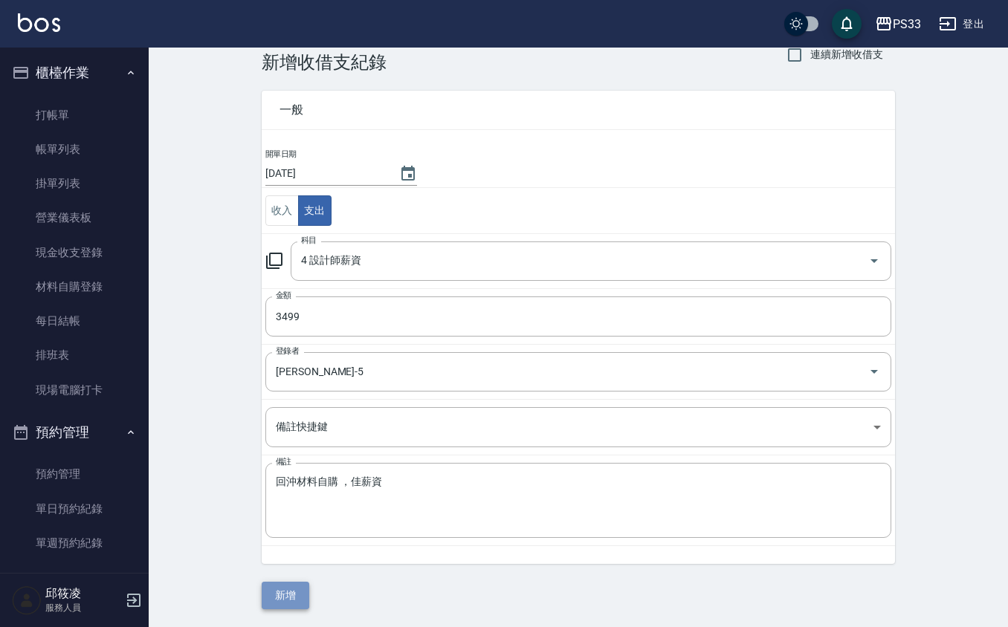
click at [296, 584] on button "新增" at bounding box center [286, 596] width 48 height 28
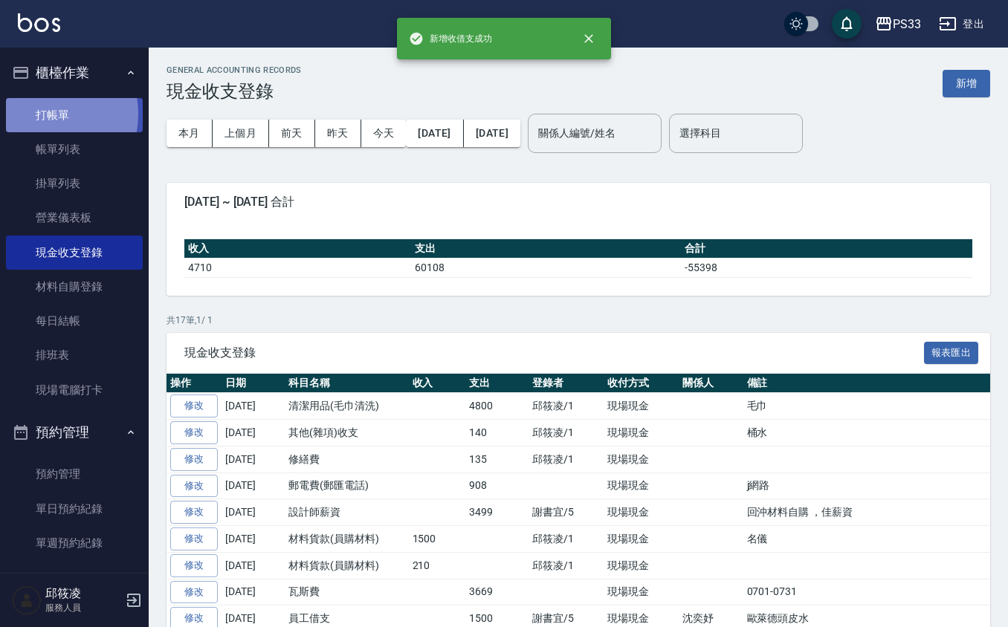
click at [39, 113] on link "打帳單" at bounding box center [74, 115] width 137 height 34
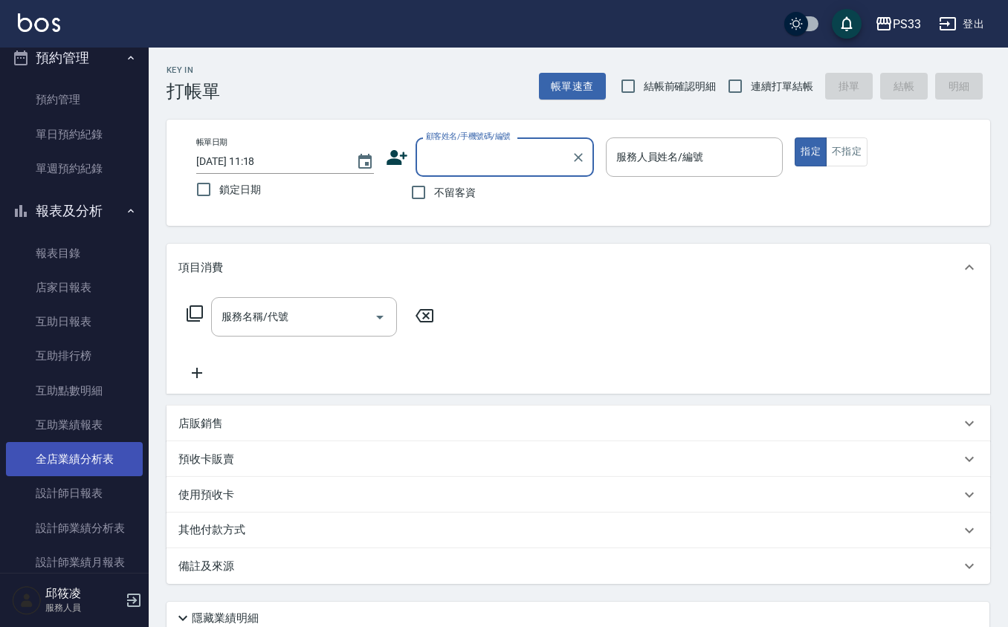
scroll to position [396, 0]
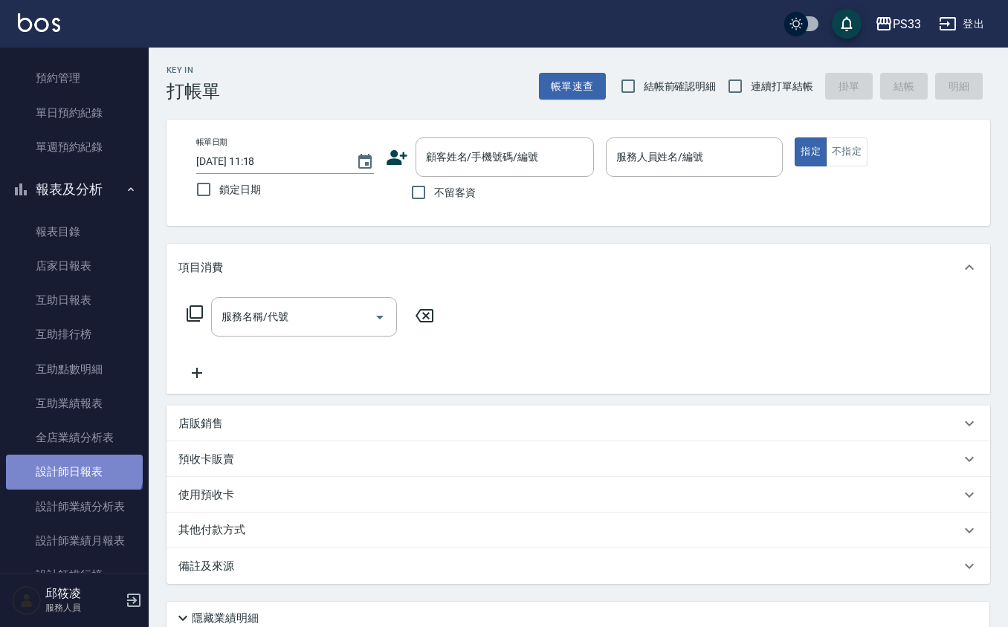
click at [73, 468] on link "設計師日報表" at bounding box center [74, 472] width 137 height 34
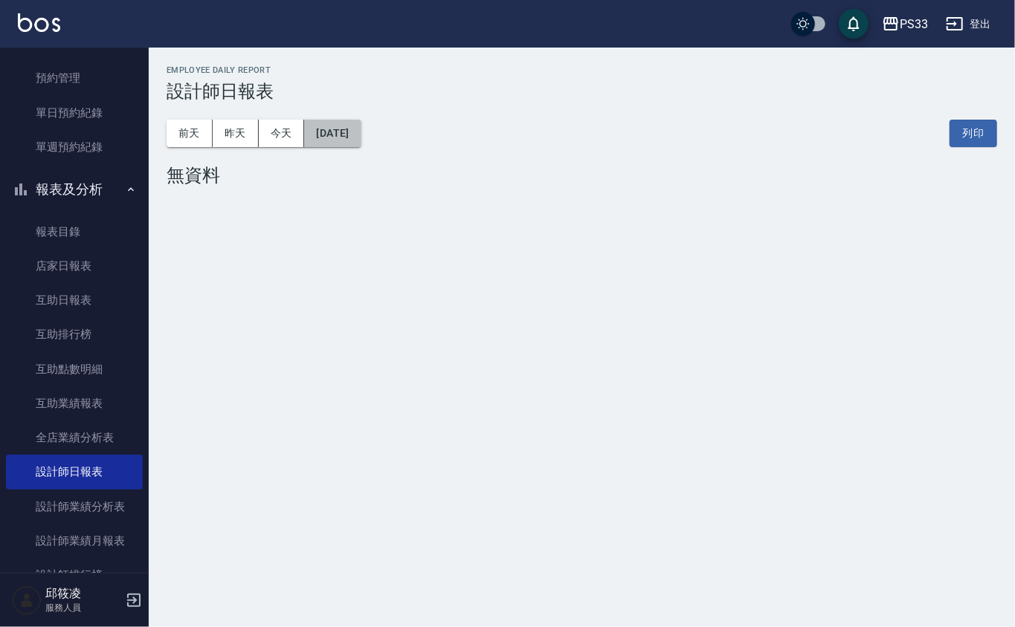
click at [361, 120] on button "[DATE]" at bounding box center [332, 134] width 56 height 28
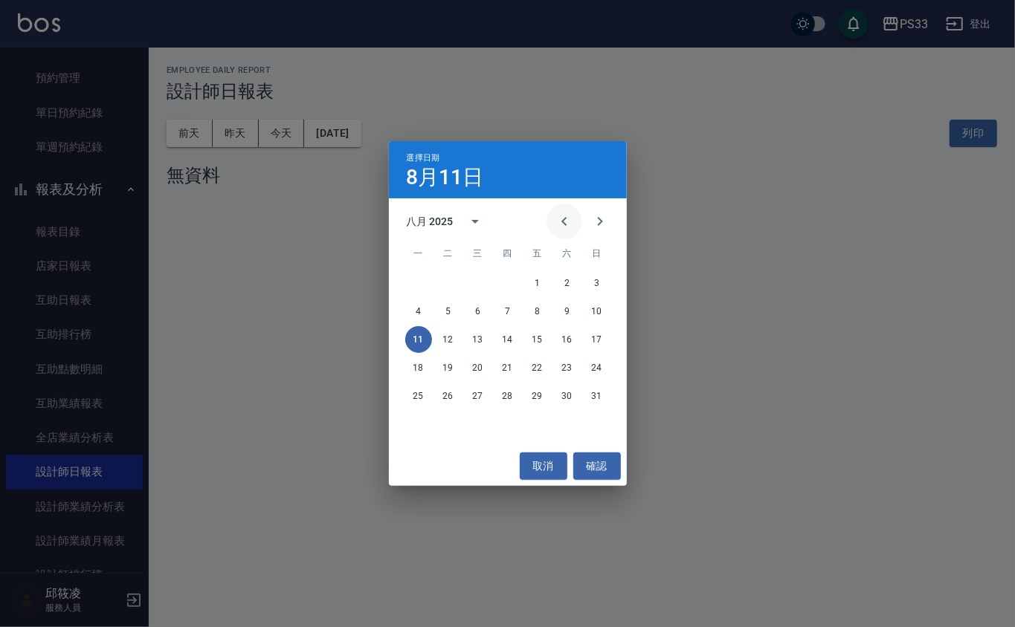
click at [572, 224] on button "Previous month" at bounding box center [564, 222] width 36 height 36
click at [506, 387] on button "31" at bounding box center [507, 396] width 27 height 27
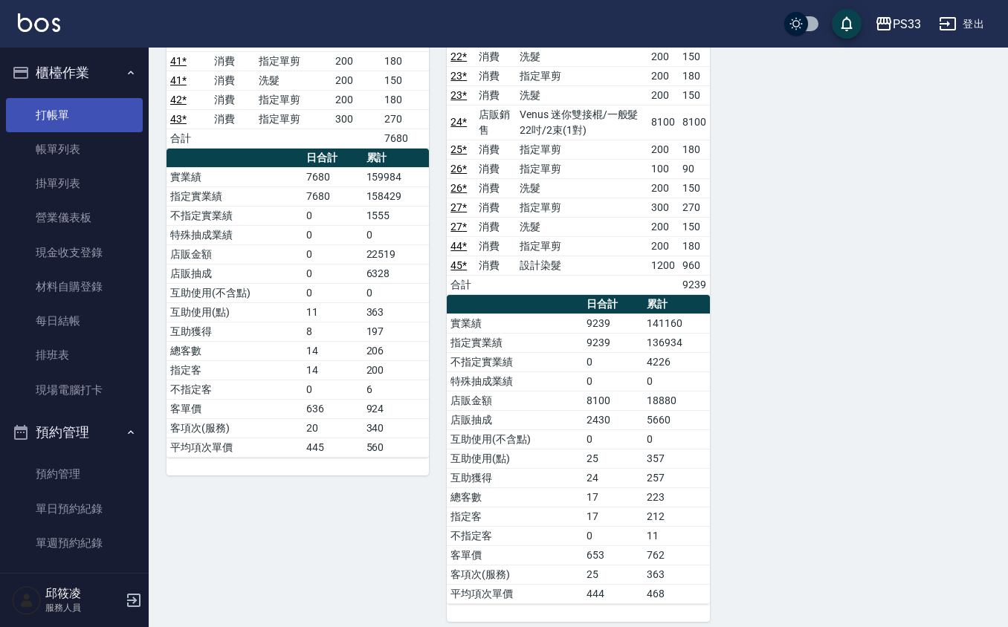
click at [45, 116] on link "打帳單" at bounding box center [74, 115] width 137 height 34
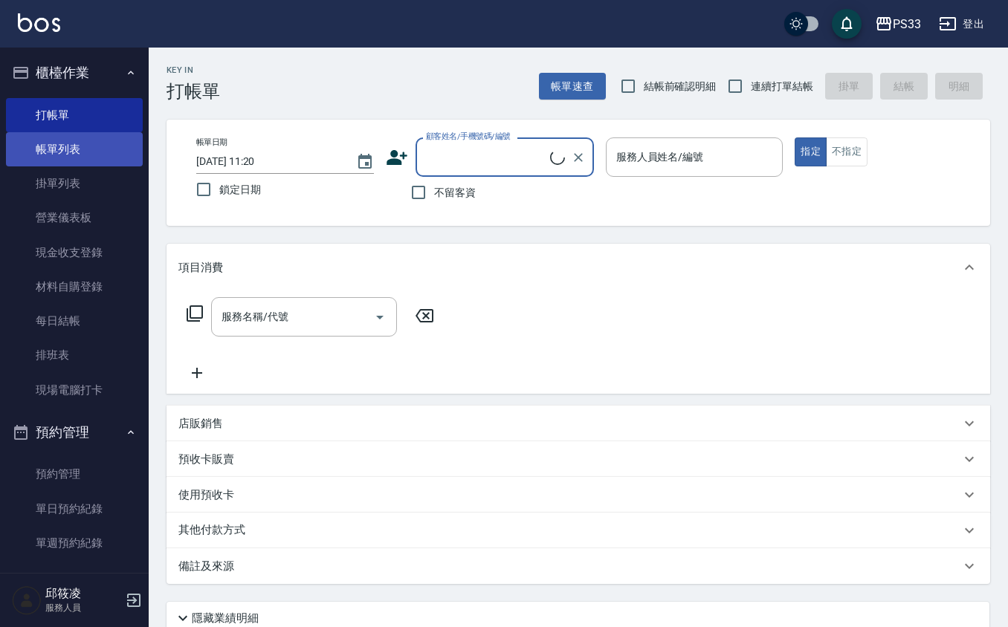
click at [117, 150] on link "帳單列表" at bounding box center [74, 149] width 137 height 34
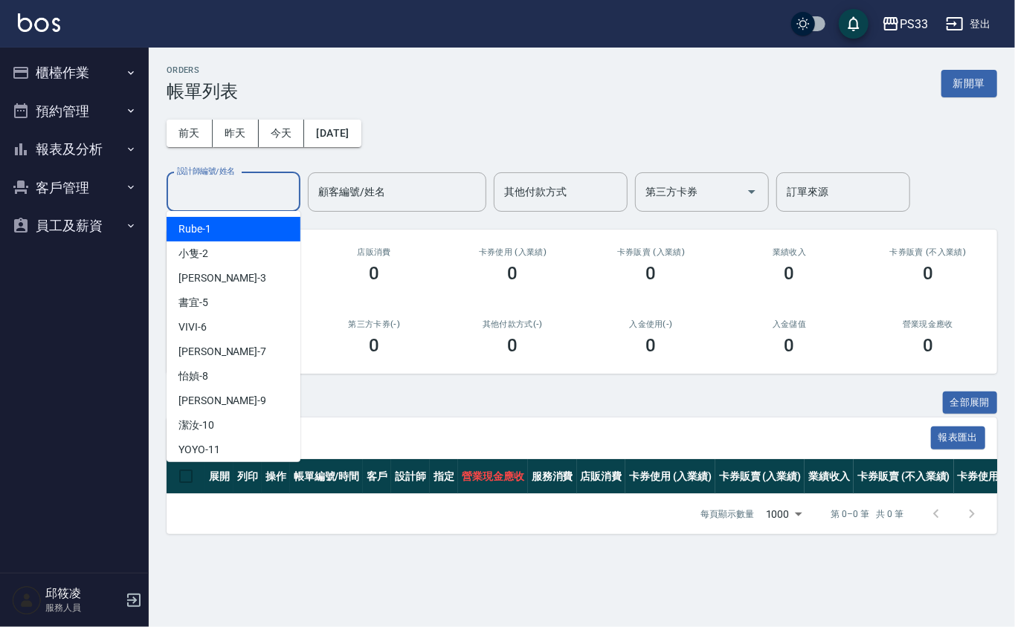
click at [219, 195] on input "設計師編號/姓名" at bounding box center [233, 192] width 120 height 26
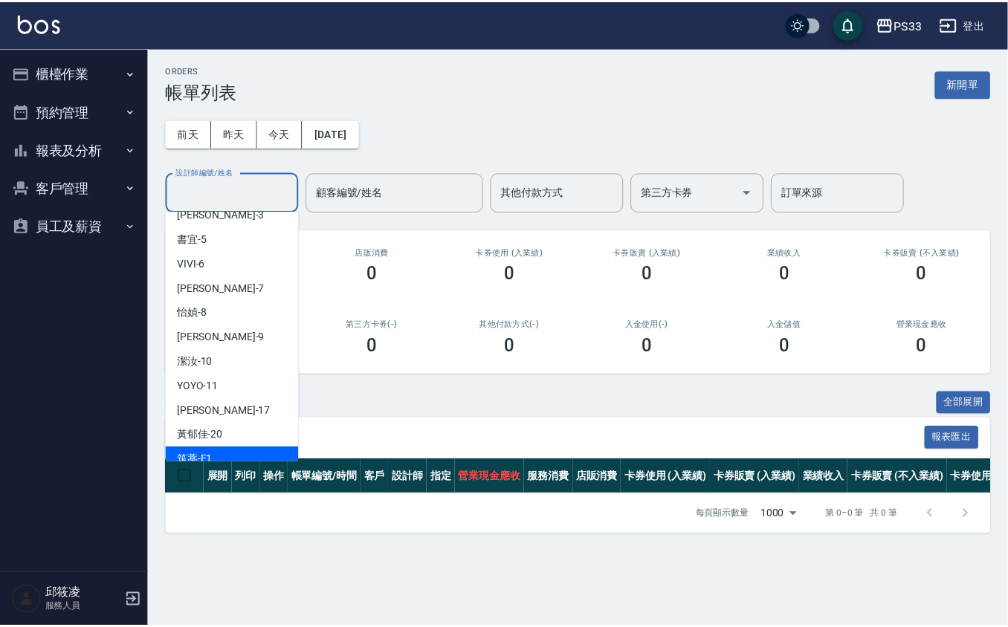
scroll to position [99, 0]
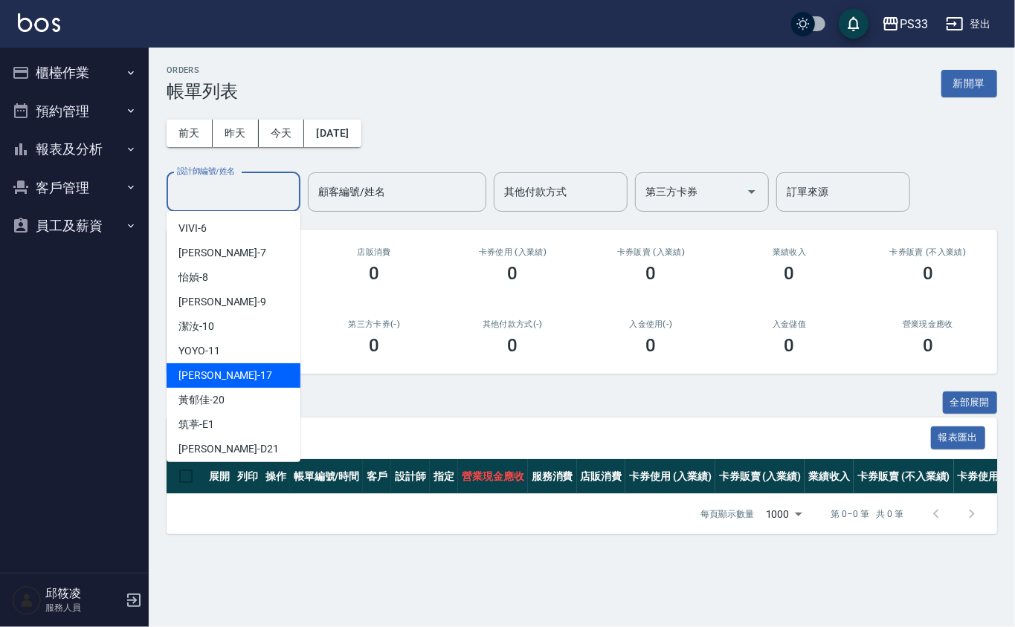
click at [247, 384] on div "嘉珮 -17" at bounding box center [234, 376] width 134 height 25
type input "嘉珮-17"
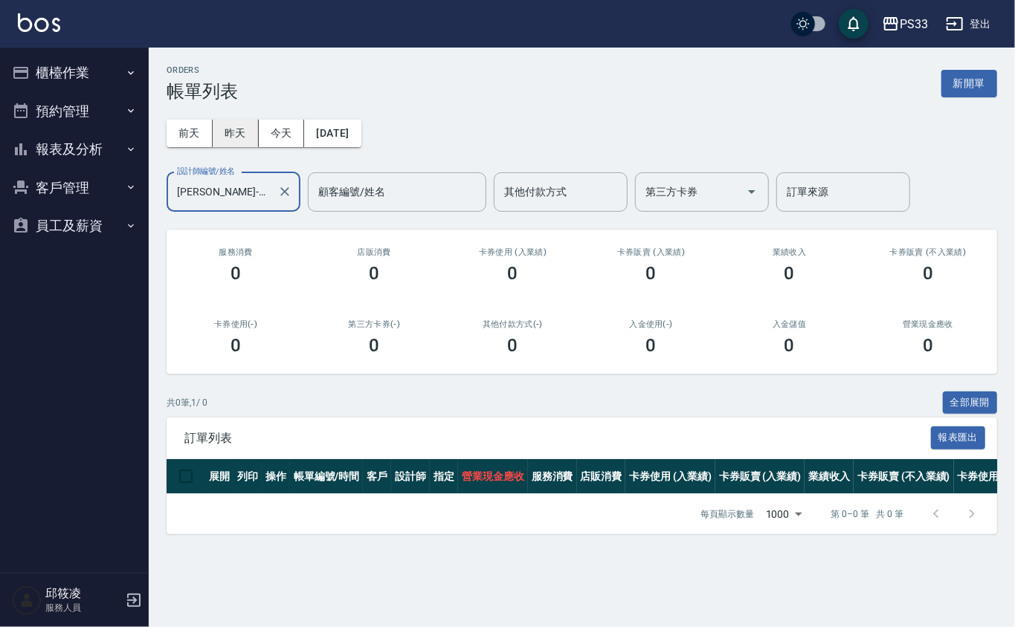
click at [225, 140] on button "昨天" at bounding box center [236, 134] width 46 height 28
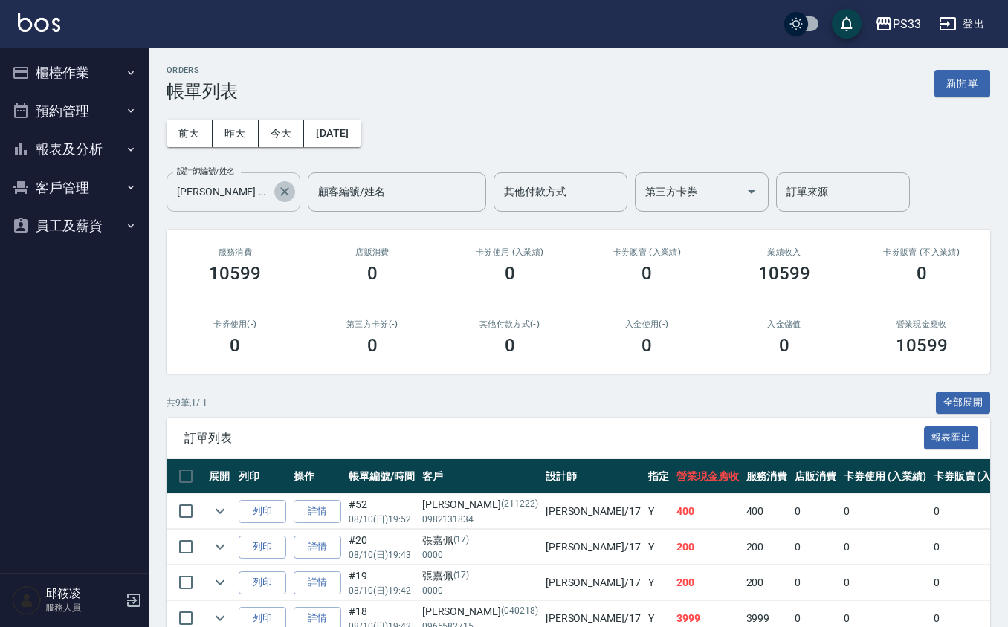
click at [278, 190] on icon "Clear" at bounding box center [284, 191] width 15 height 15
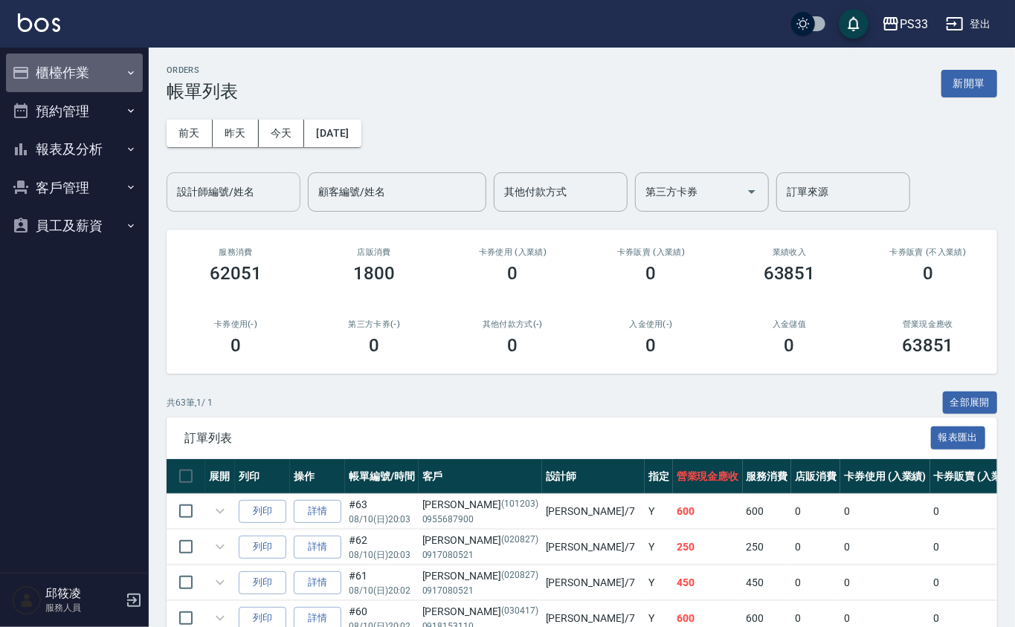
drag, startPoint x: 58, startPoint y: 84, endPoint x: 60, endPoint y: 97, distance: 12.8
click at [59, 85] on button "櫃檯作業" at bounding box center [74, 73] width 137 height 39
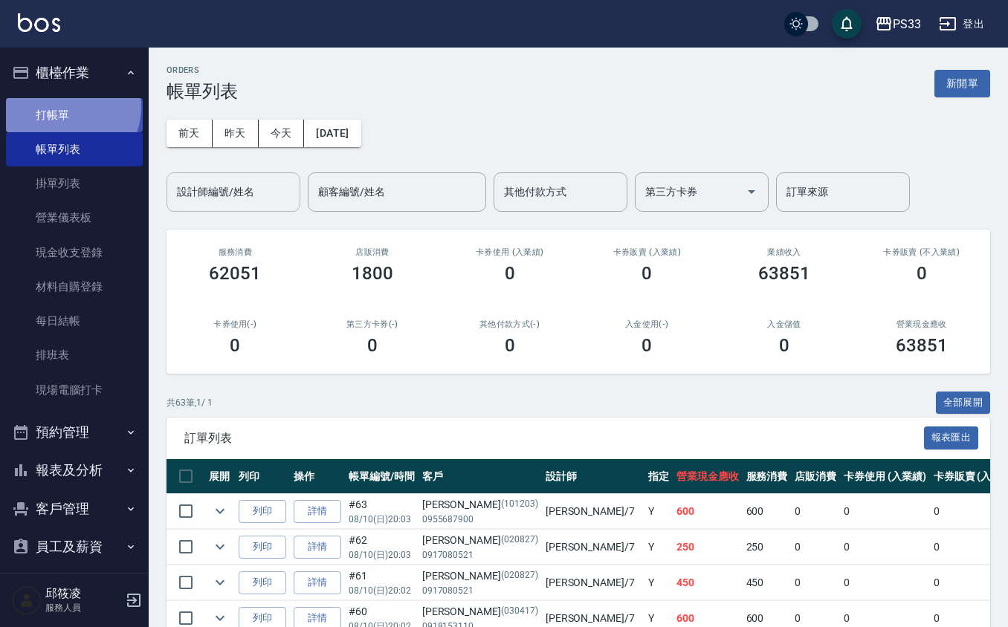
click at [66, 107] on link "打帳單" at bounding box center [74, 115] width 137 height 34
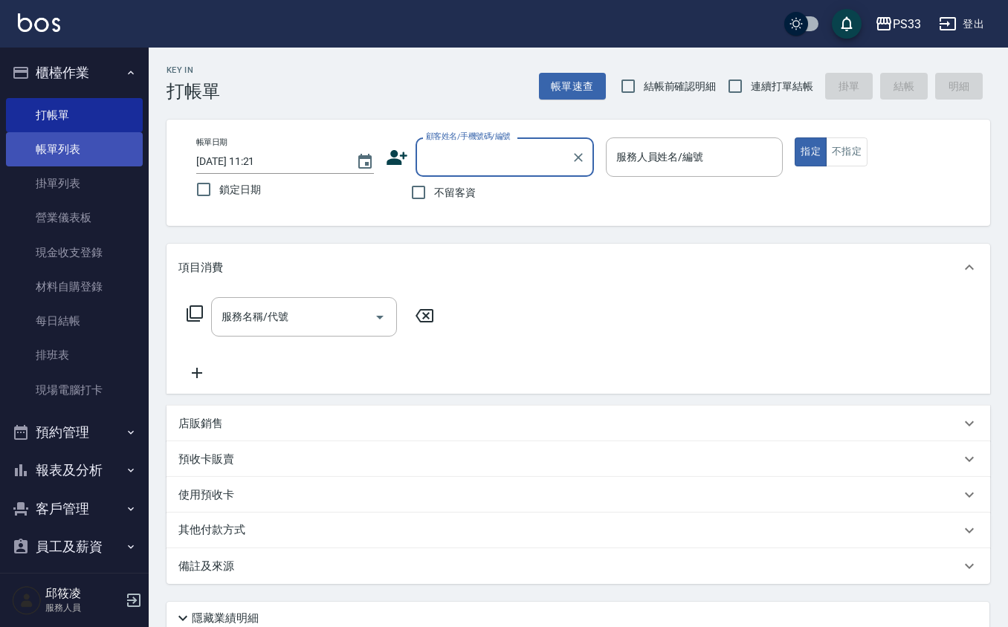
click at [48, 141] on link "帳單列表" at bounding box center [74, 149] width 137 height 34
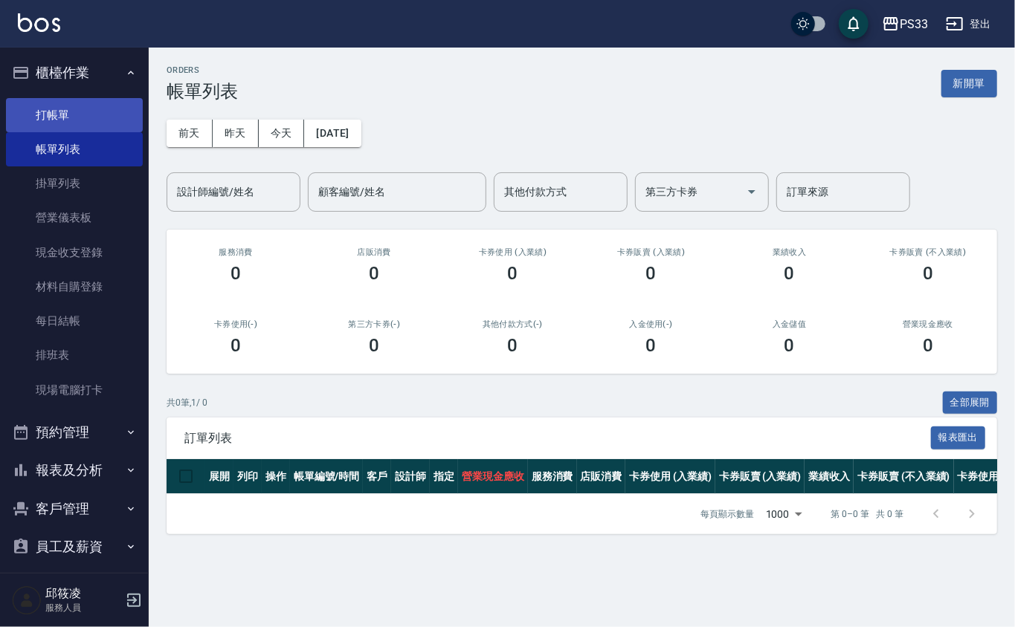
click at [122, 101] on link "打帳單" at bounding box center [74, 115] width 137 height 34
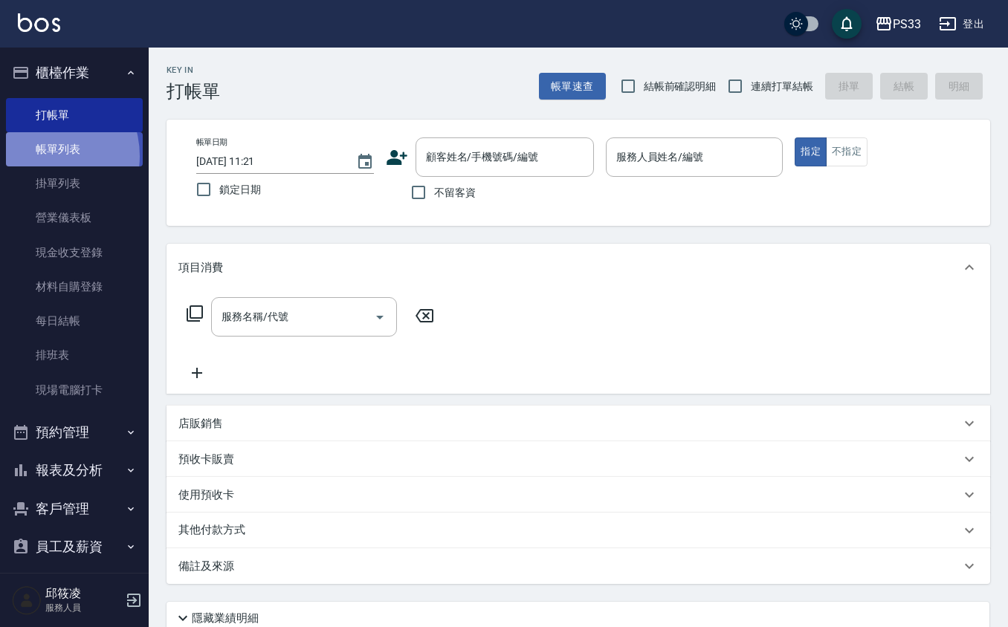
click at [40, 156] on link "帳單列表" at bounding box center [74, 149] width 137 height 34
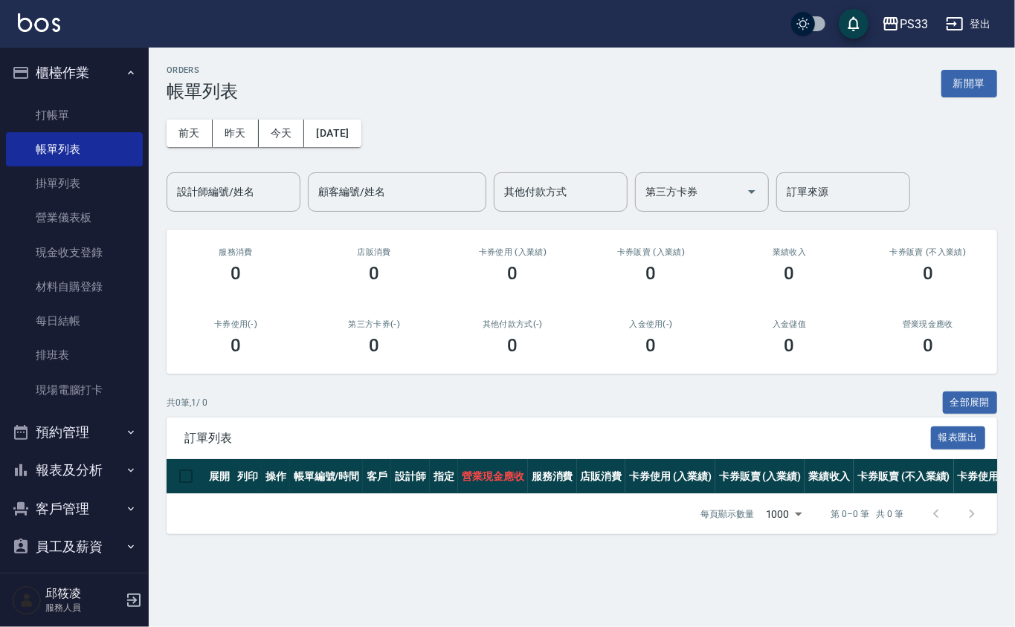
click at [241, 212] on div "ORDERS 帳單列表 新開單 前天 昨天 今天 2025/08/11 設計師編號/姓名 設計師編號/姓名 顧客編號/姓名 顧客編號/姓名 其他付款方式 其他…" at bounding box center [582, 300] width 866 height 505
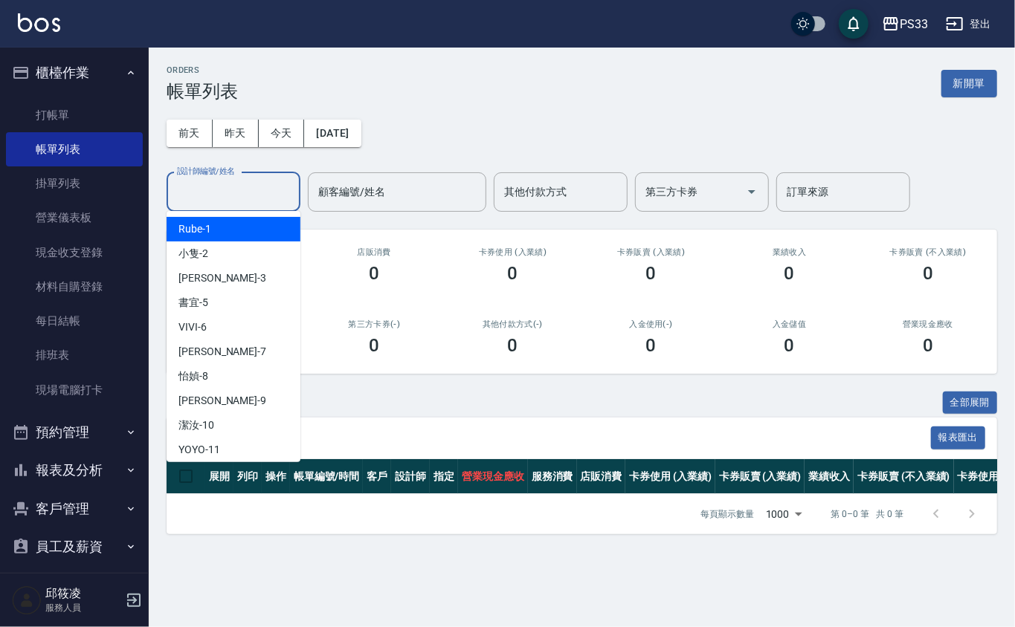
click at [236, 189] on input "設計師編號/姓名" at bounding box center [233, 192] width 120 height 26
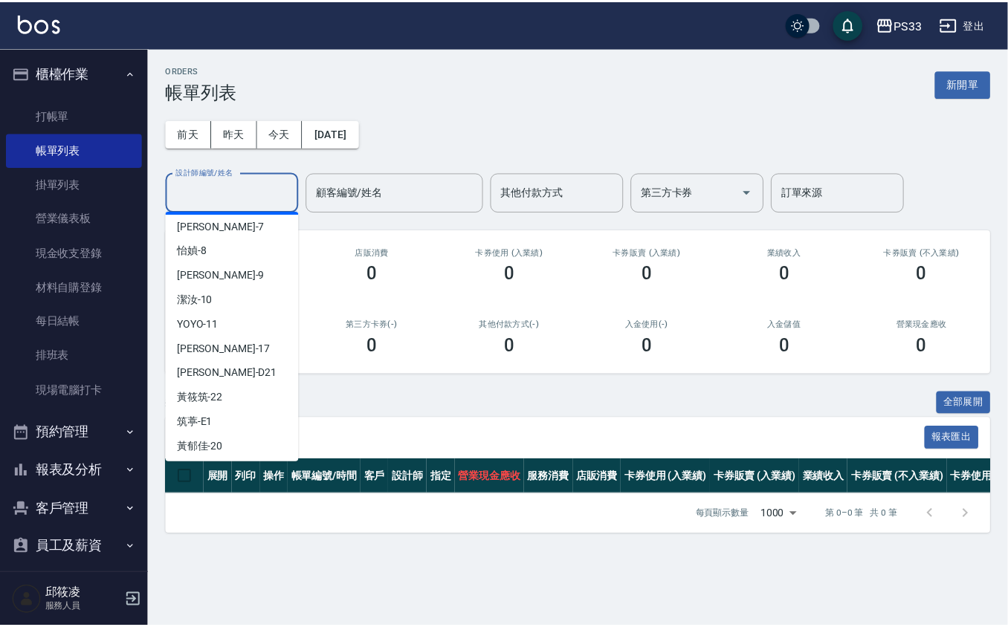
scroll to position [129, 0]
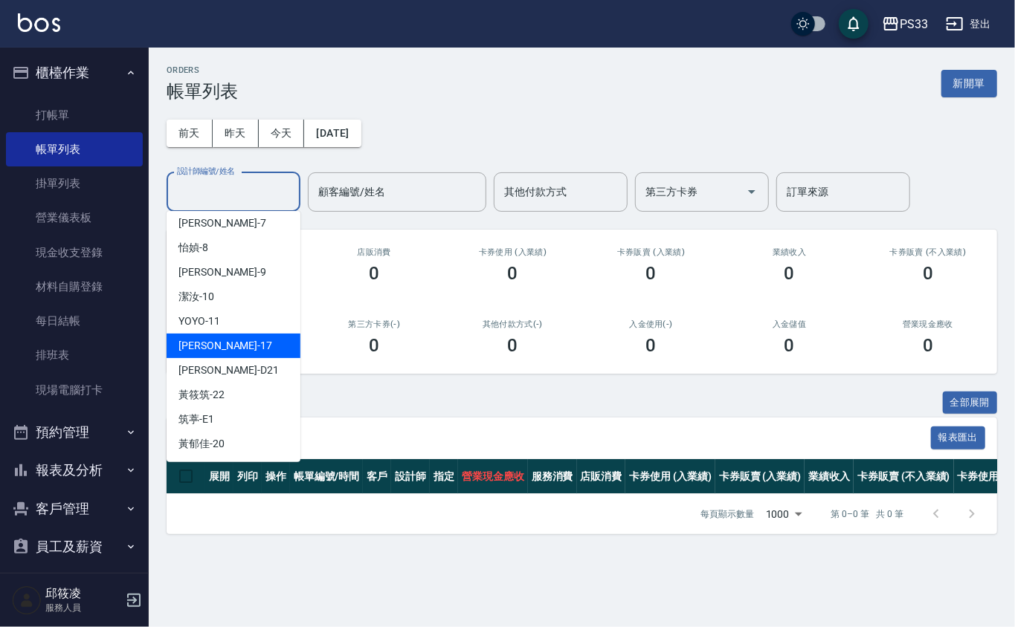
click at [253, 339] on div "嘉珮 -17" at bounding box center [234, 346] width 134 height 25
type input "嘉珮-17"
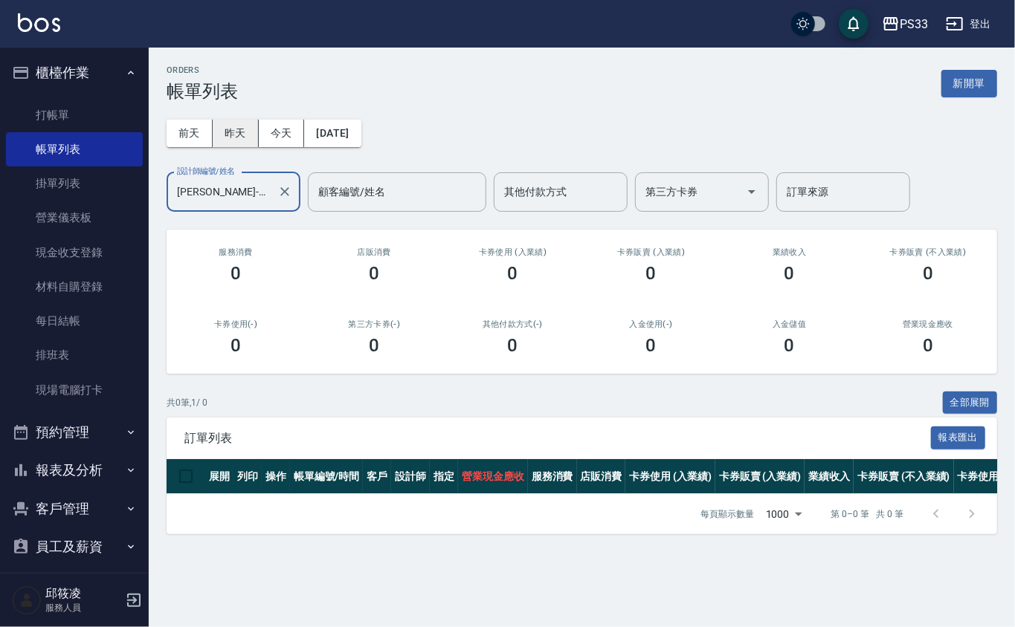
click at [251, 132] on button "昨天" at bounding box center [236, 134] width 46 height 28
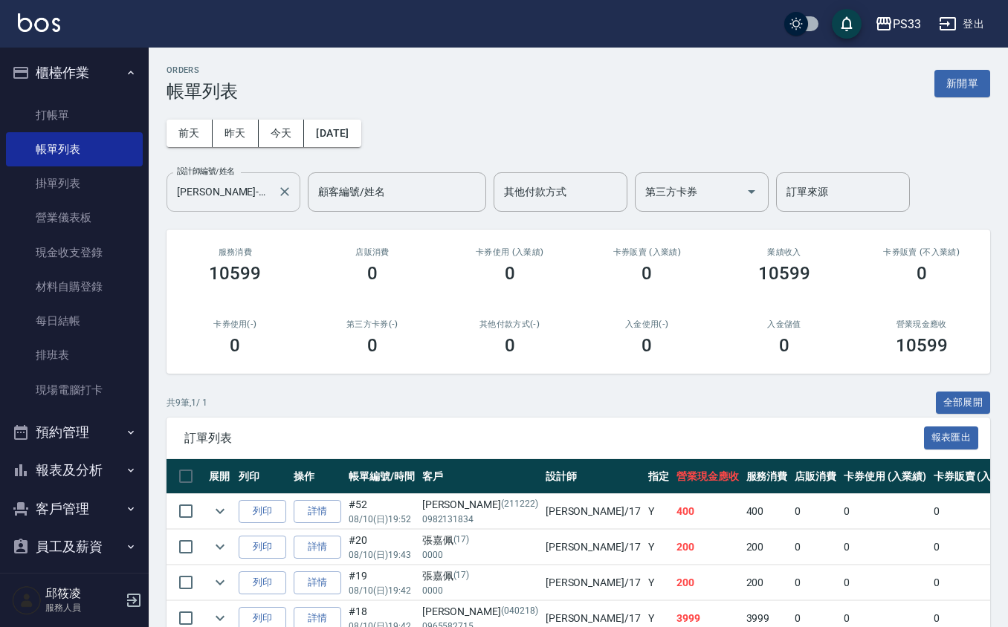
drag, startPoint x: 289, startPoint y: 190, endPoint x: 294, endPoint y: 172, distance: 18.6
click at [289, 187] on icon "Clear" at bounding box center [284, 191] width 15 height 15
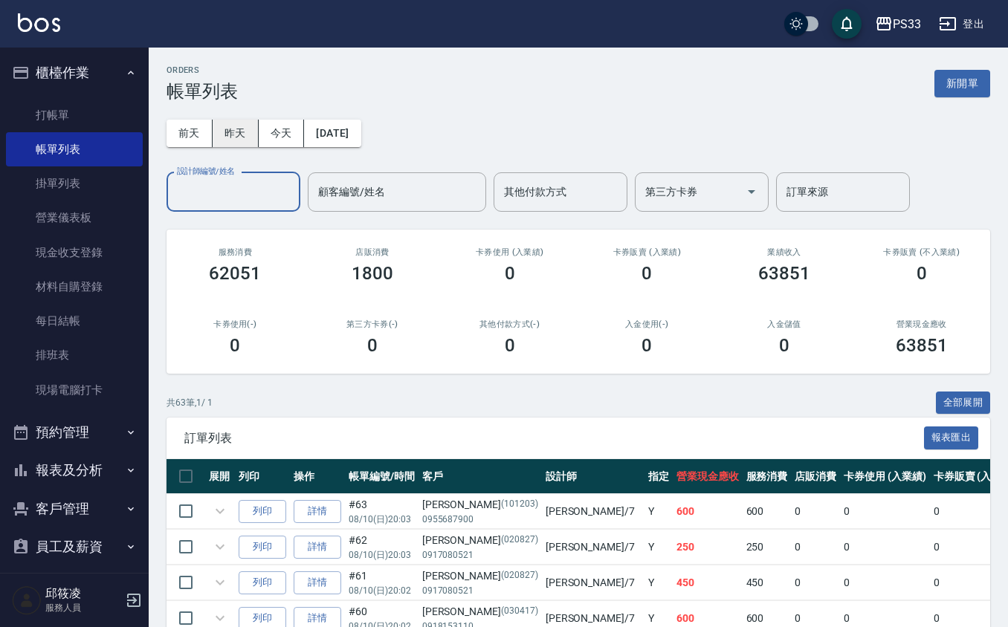
click at [239, 135] on button "昨天" at bounding box center [236, 134] width 46 height 28
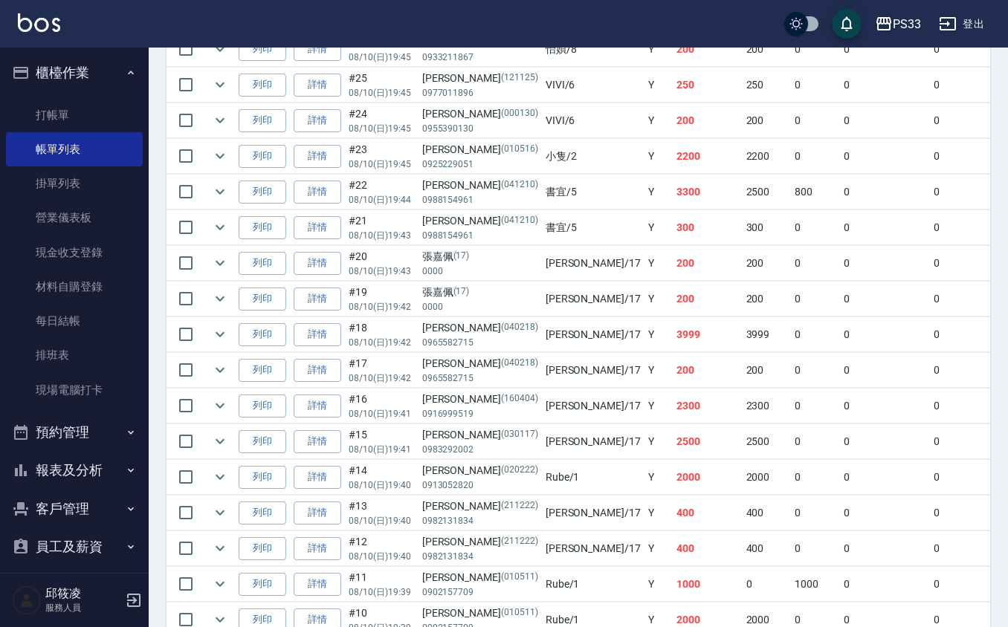
scroll to position [1784, 0]
click at [305, 488] on link "詳情" at bounding box center [318, 476] width 48 height 23
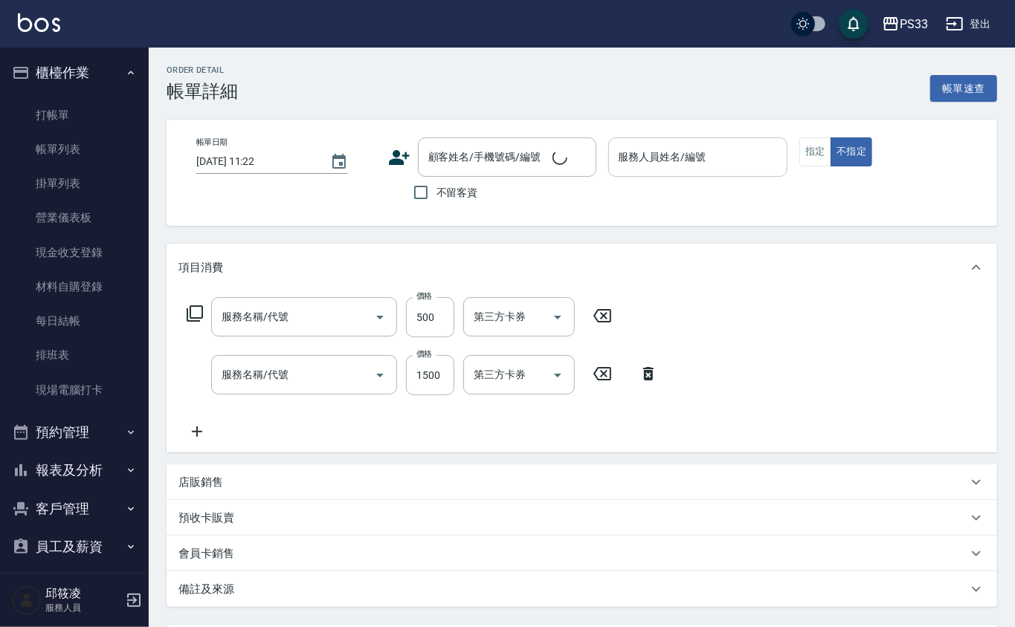
type input "2025/08/10 19:40"
type input "Rube-1"
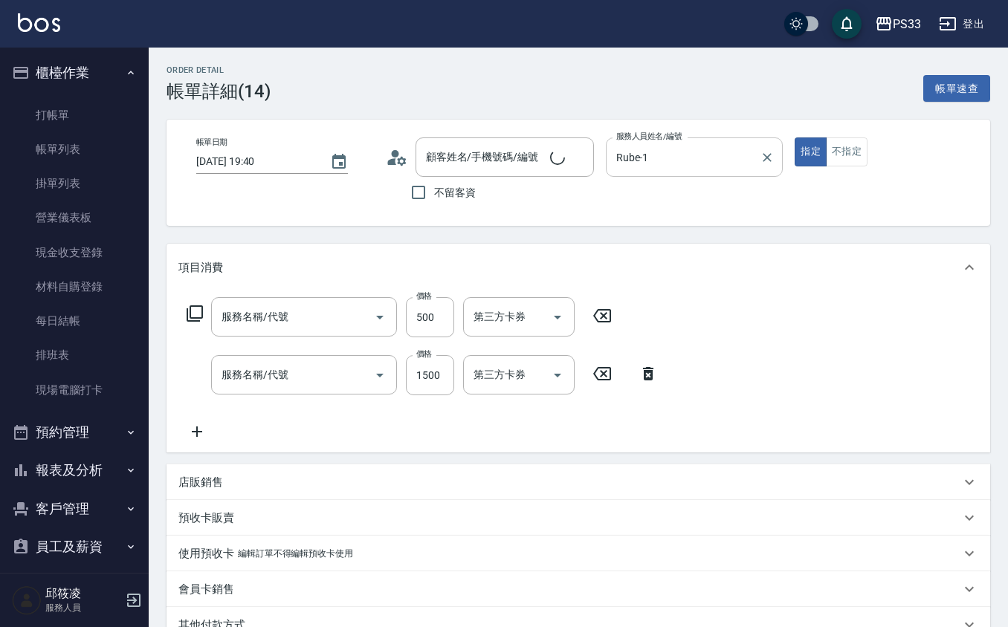
type input "自備護髮(502)"
type input "設計染髮(404)"
type input "蔡慧縈/0913052820/020222"
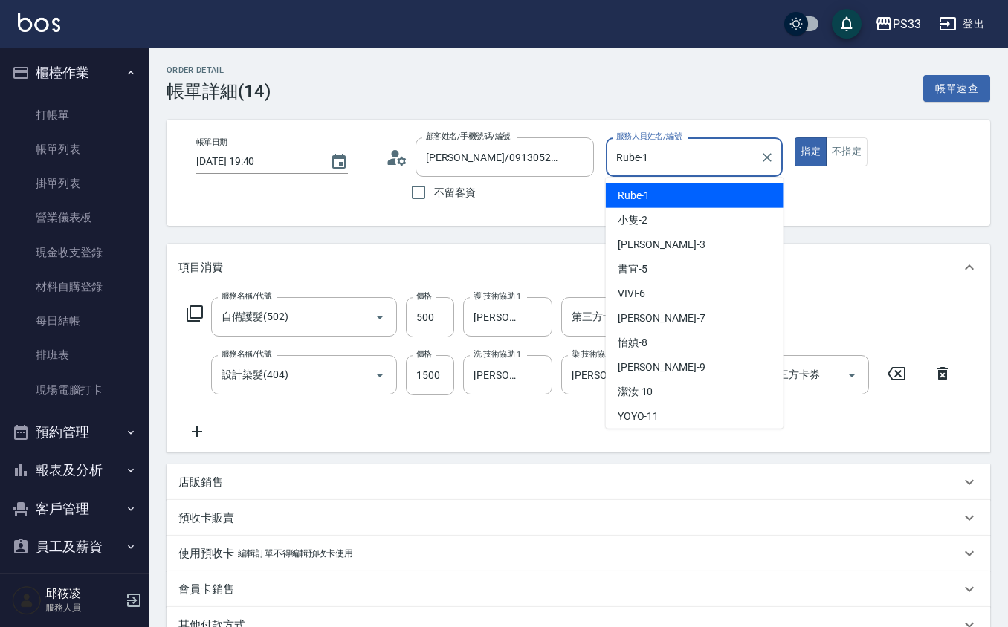
click at [708, 158] on input "Rube-1" at bounding box center [684, 157] width 142 height 26
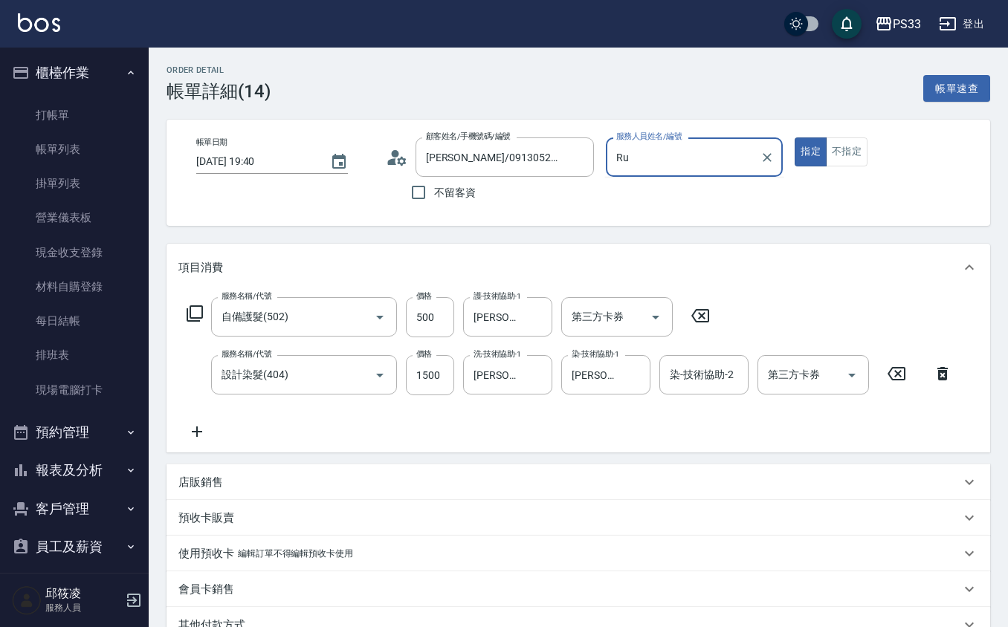
type input "R"
type input "嘉珮-17"
type button "true"
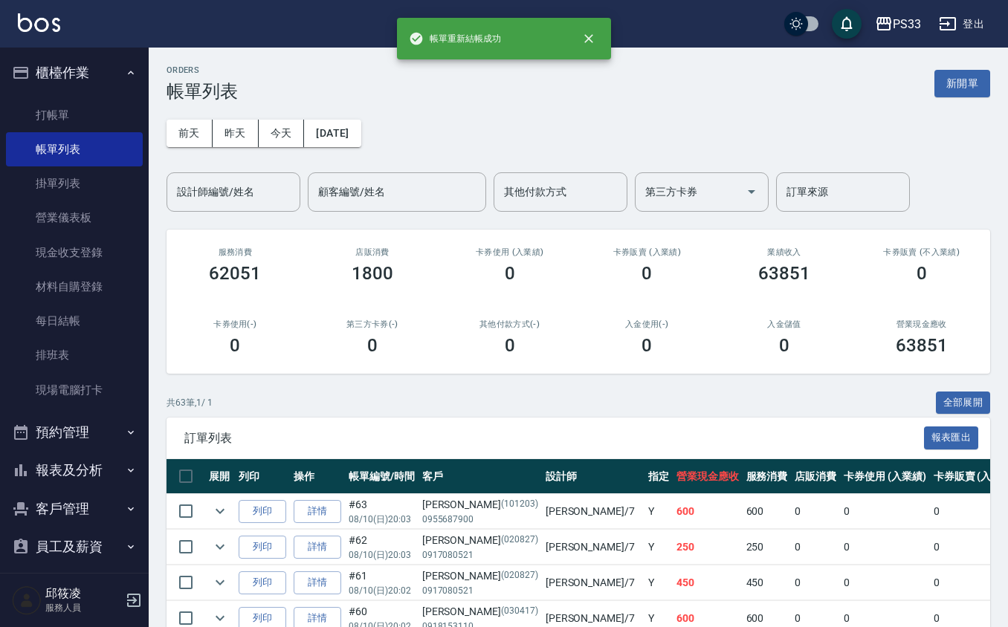
click at [219, 188] on input "設計師編號/姓名" at bounding box center [233, 192] width 120 height 26
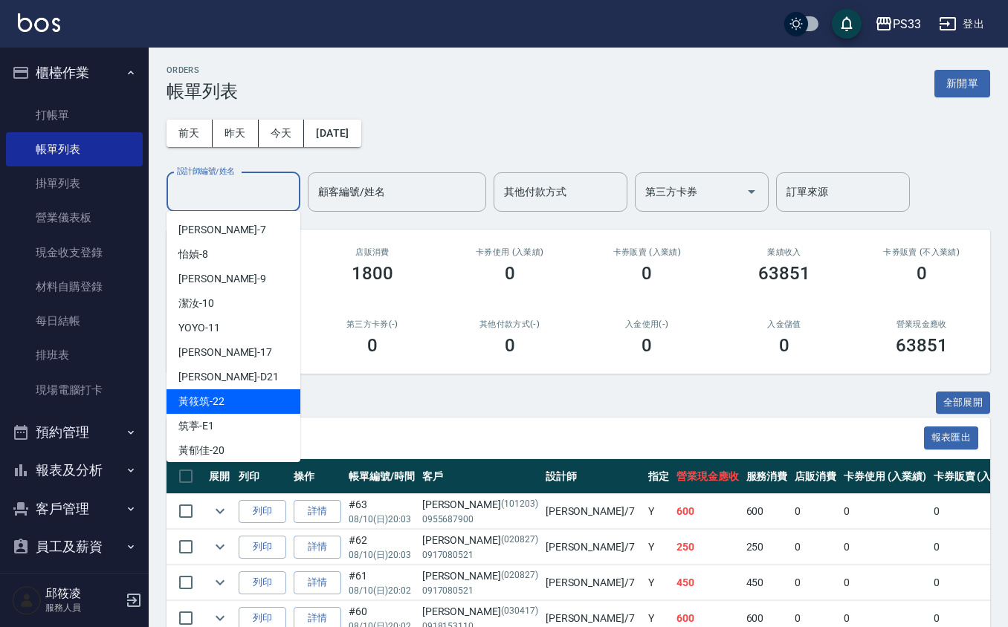
scroll to position [129, 0]
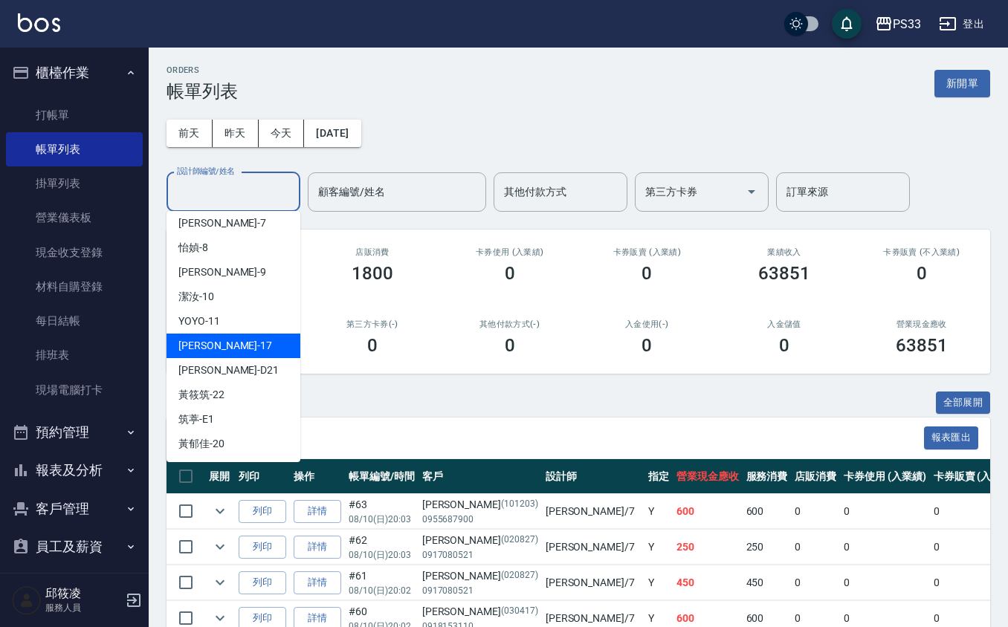
click at [260, 343] on div "嘉珮 -17" at bounding box center [234, 346] width 134 height 25
type input "嘉珮-17"
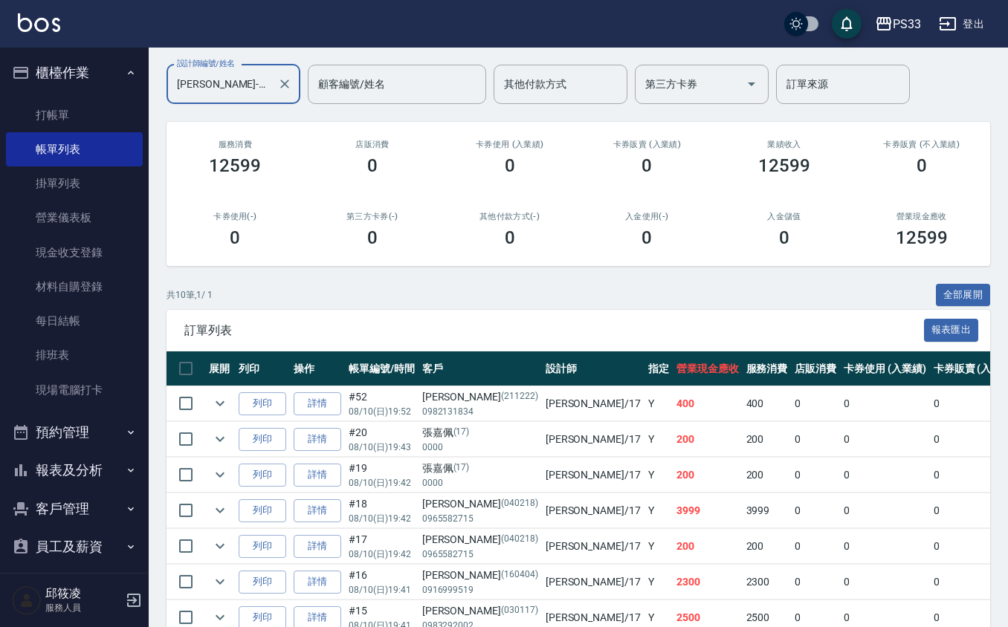
scroll to position [302, 0]
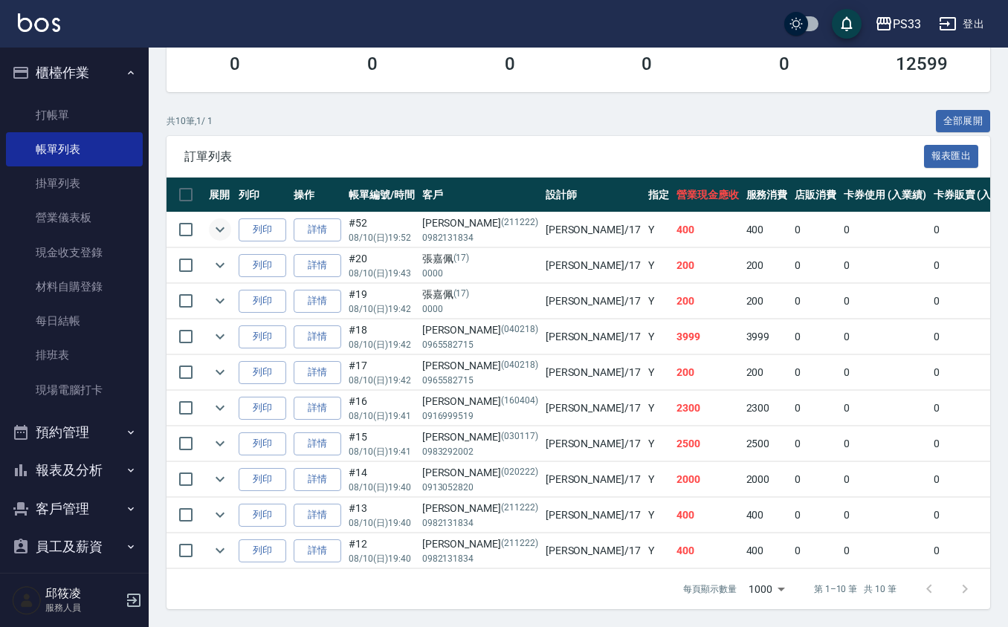
click at [226, 221] on icon "expand row" at bounding box center [220, 230] width 18 height 18
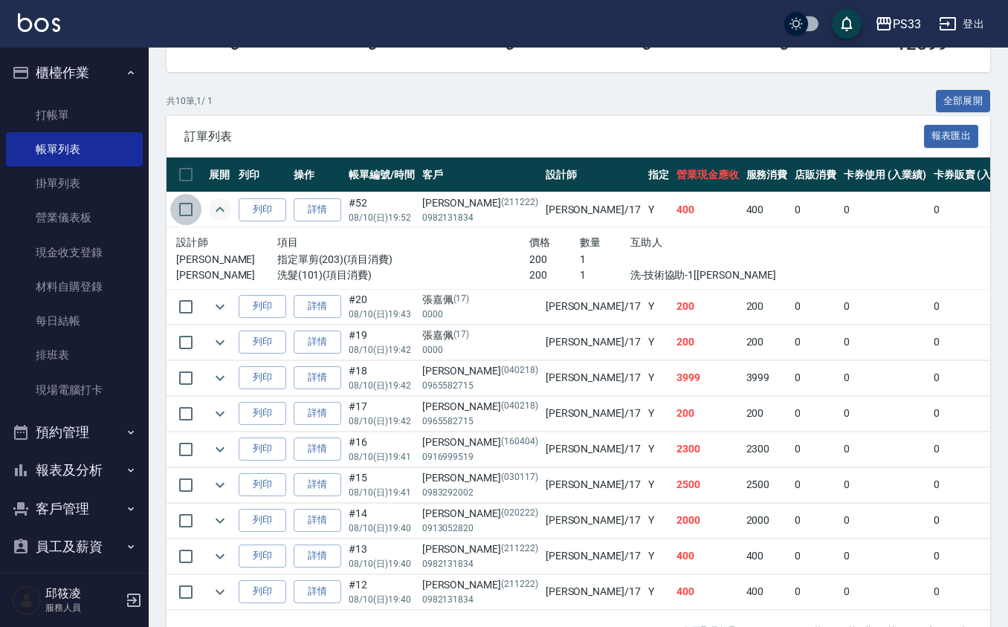
click at [184, 198] on input "checkbox" at bounding box center [185, 209] width 31 height 31
checkbox input "true"
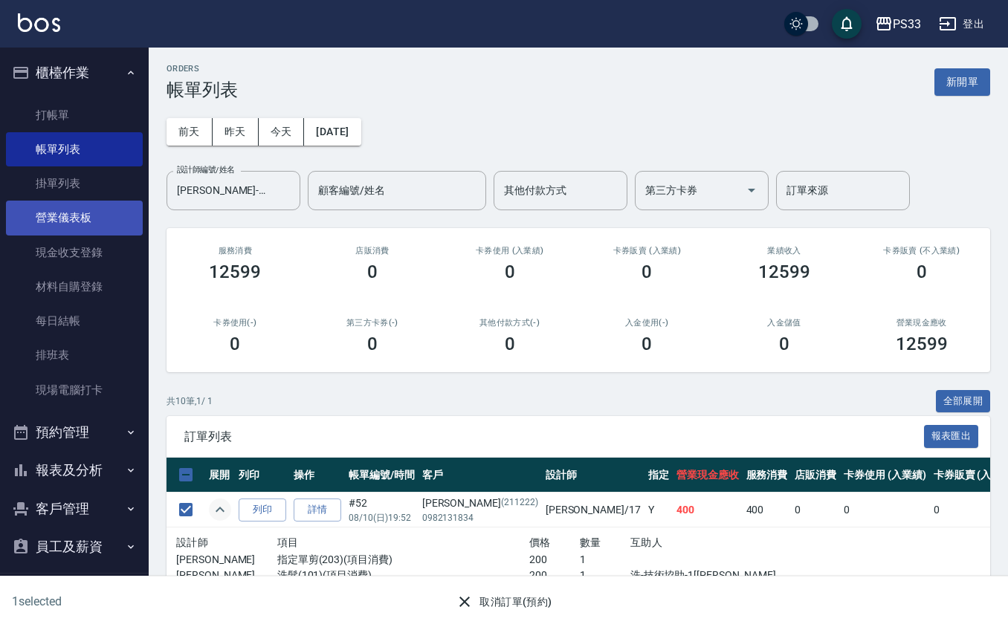
scroll to position [0, 0]
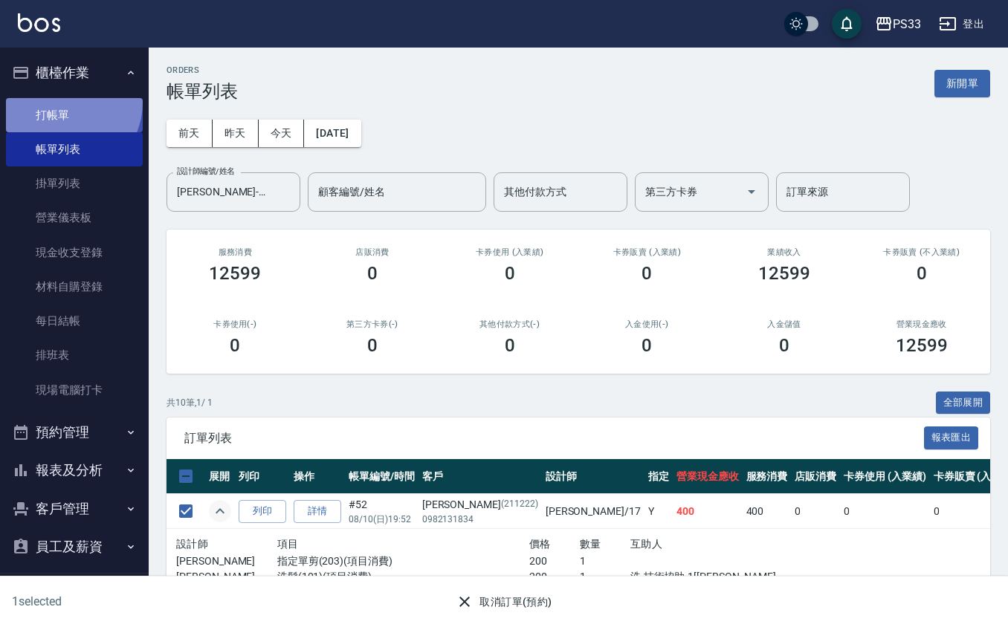
click at [63, 102] on link "打帳單" at bounding box center [74, 115] width 137 height 34
